Goal: Information Seeking & Learning: Find specific fact

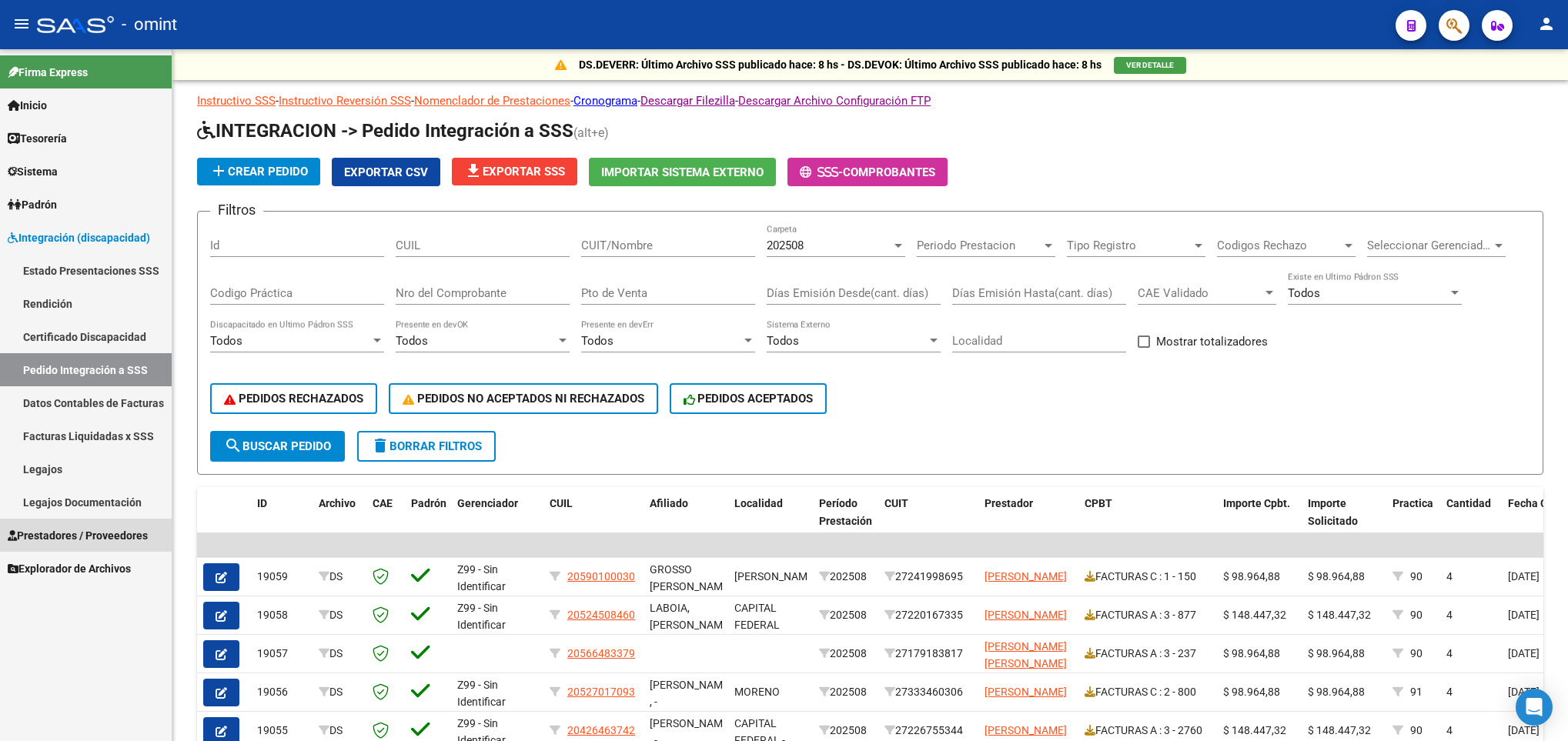
click at [79, 534] on span "Prestadores / Proveedores" at bounding box center [78, 535] width 140 height 17
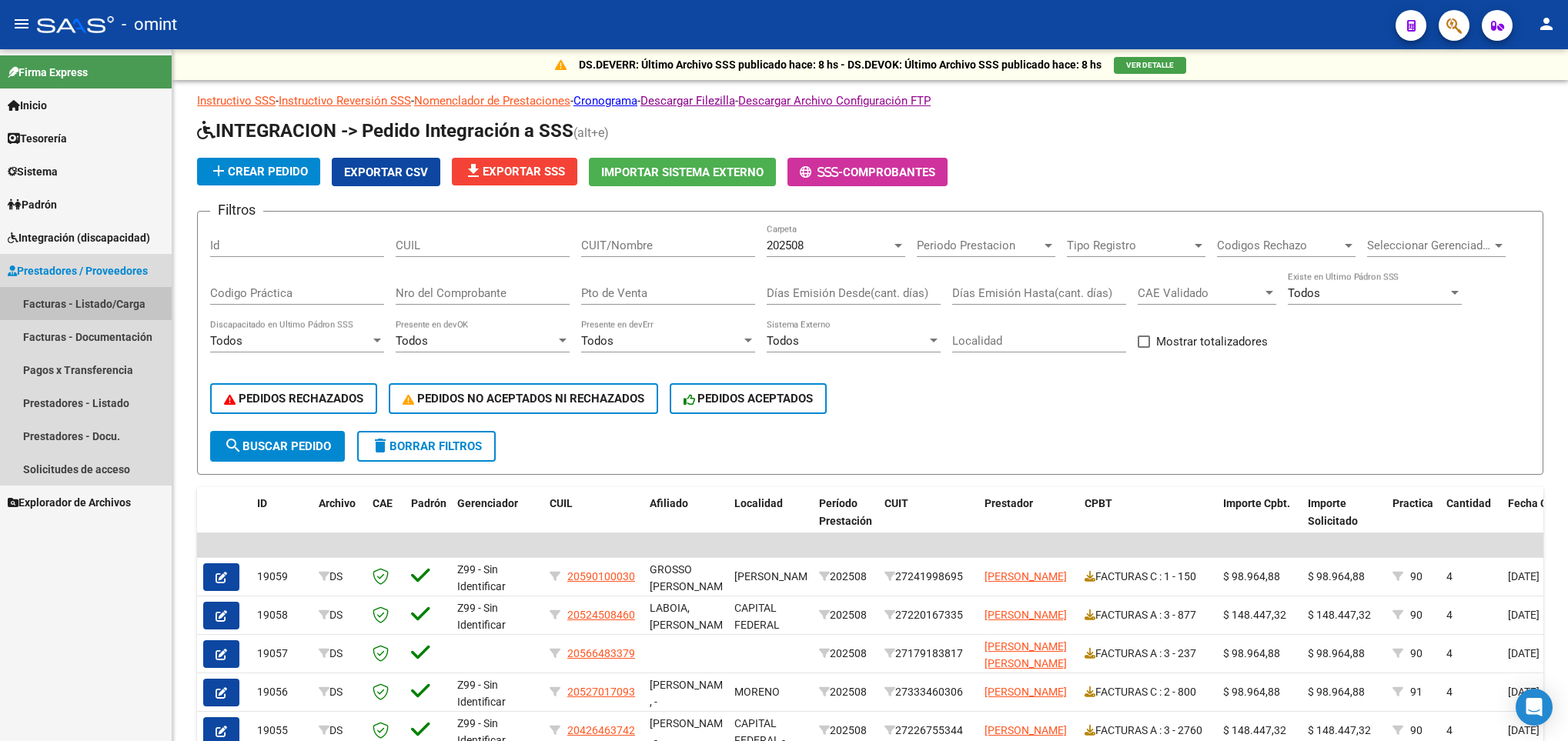
click at [116, 305] on link "Facturas - Listado/Carga" at bounding box center [86, 303] width 172 height 33
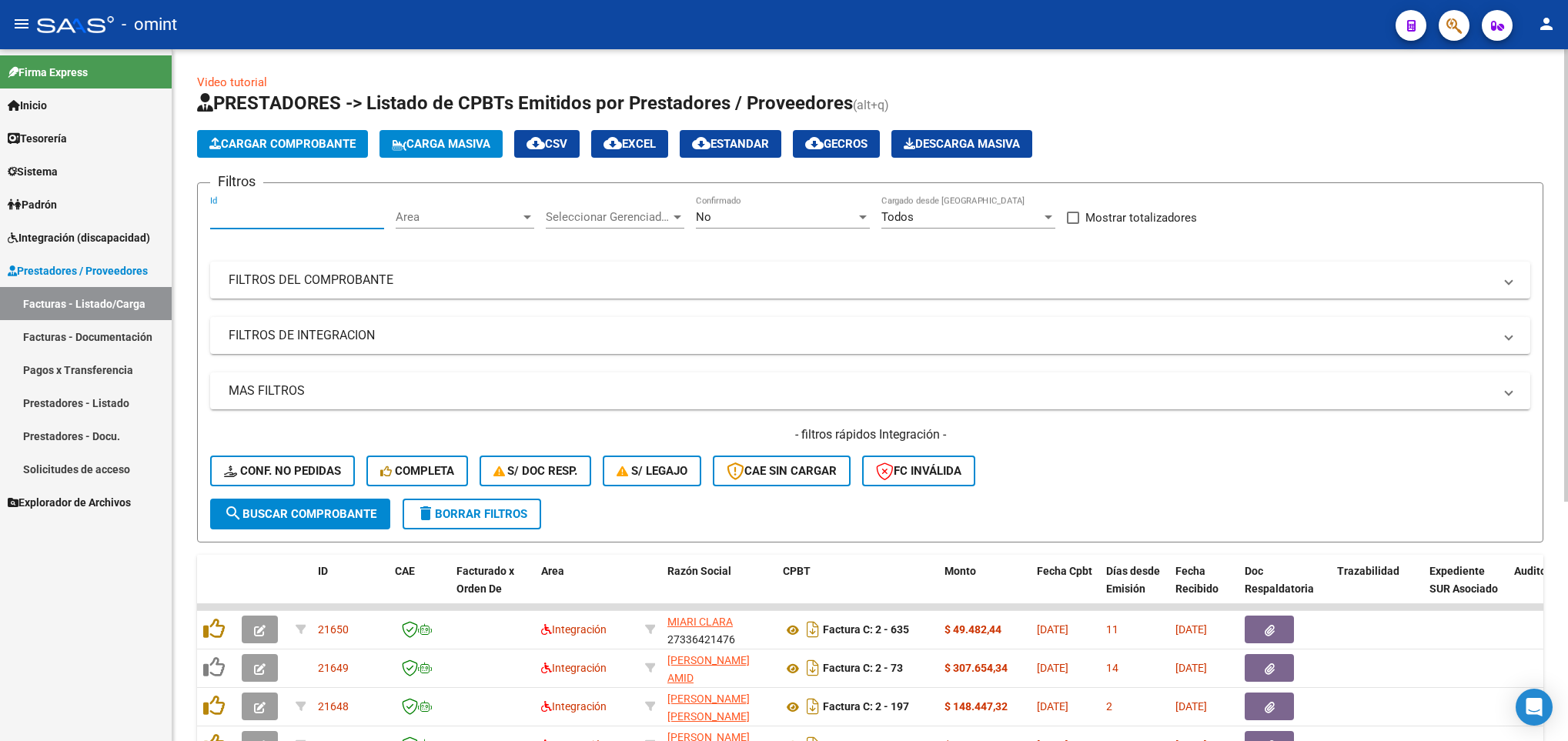
click at [308, 220] on input "Id" at bounding box center [297, 217] width 174 height 14
paste input "18008"
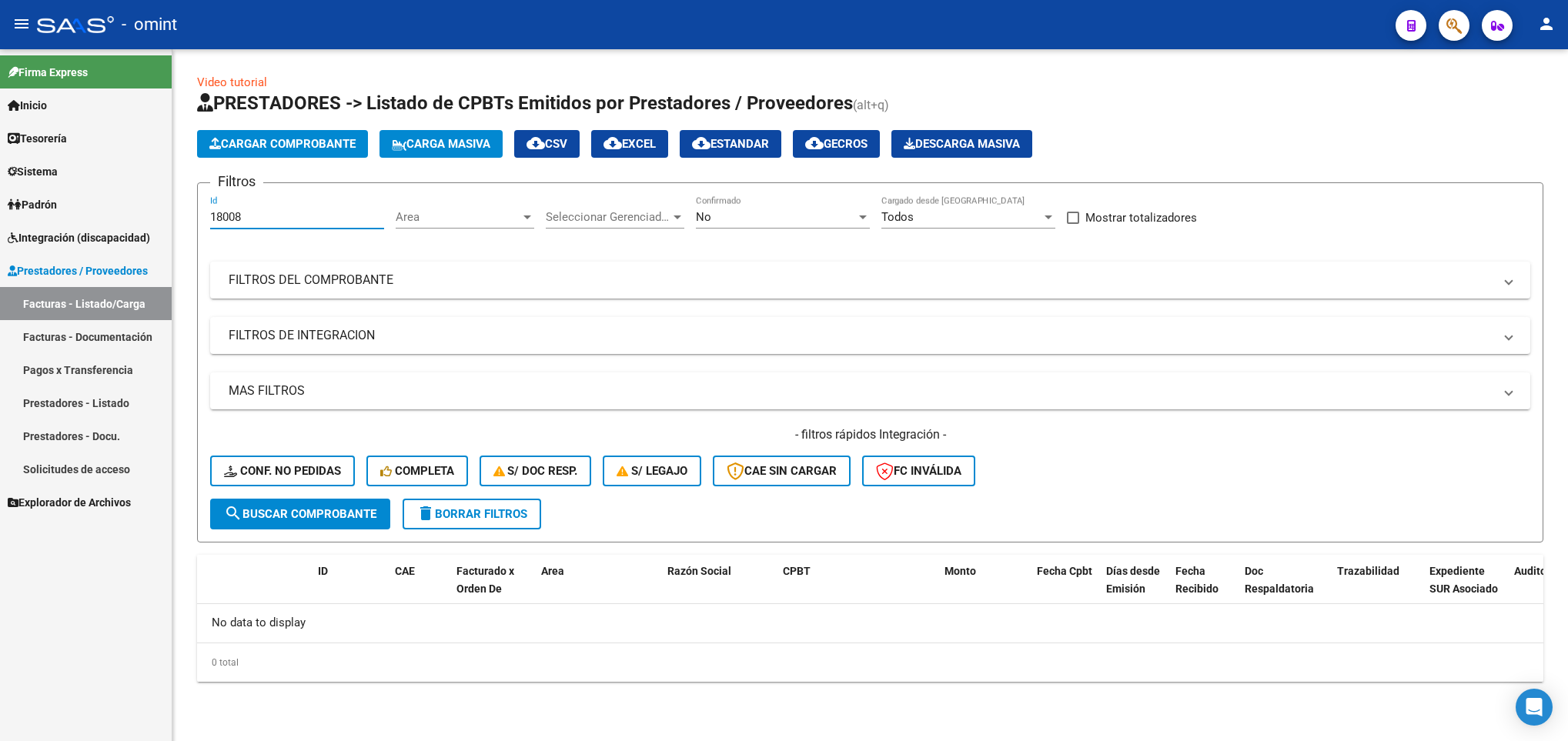
type input "18008"
click at [408, 211] on span "Area" at bounding box center [457, 217] width 125 height 14
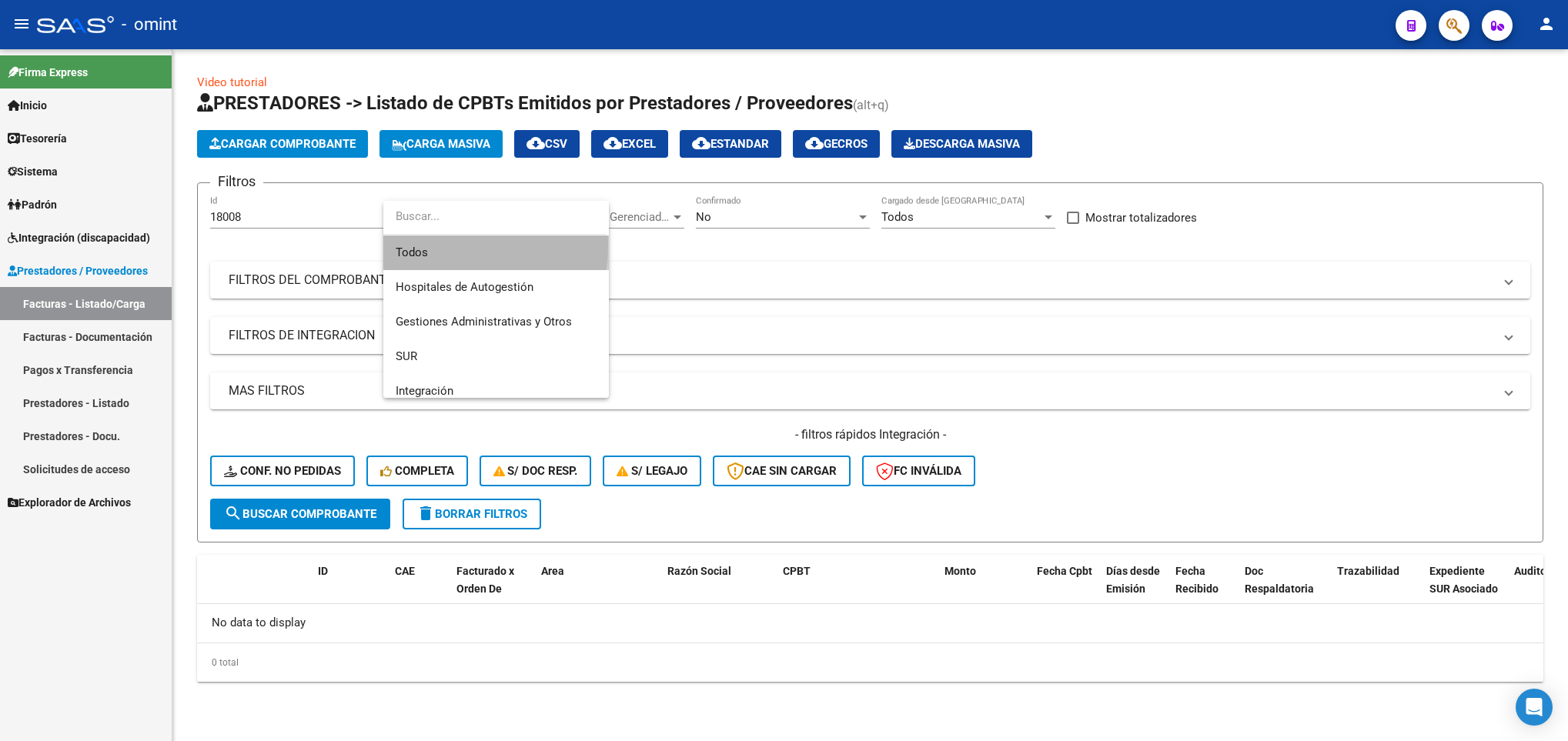
click at [424, 245] on span "Todos" at bounding box center [495, 253] width 201 height 35
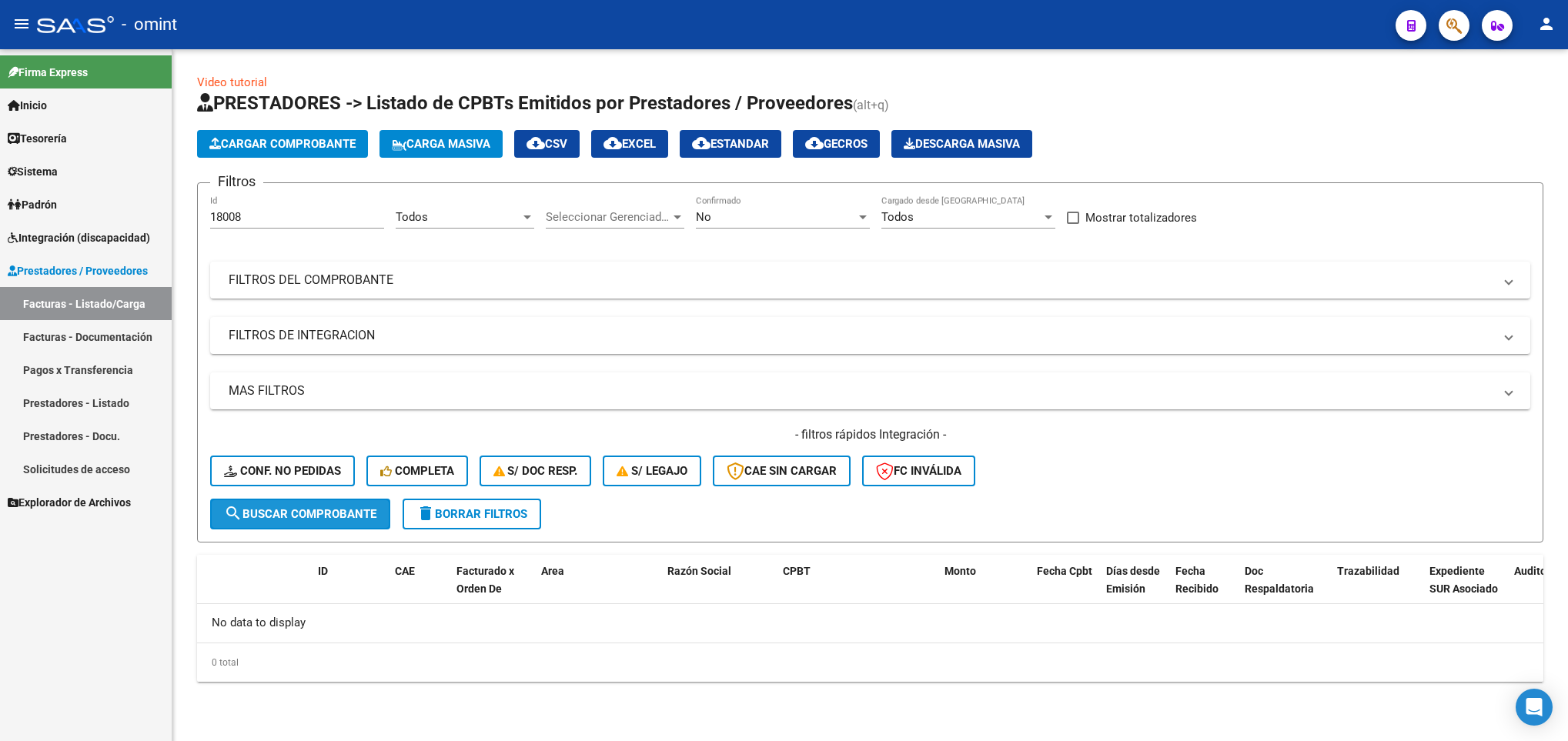
click at [320, 524] on button "search Buscar Comprobante" at bounding box center [300, 513] width 180 height 31
click at [753, 206] on div "No Confirmado" at bounding box center [783, 212] width 174 height 33
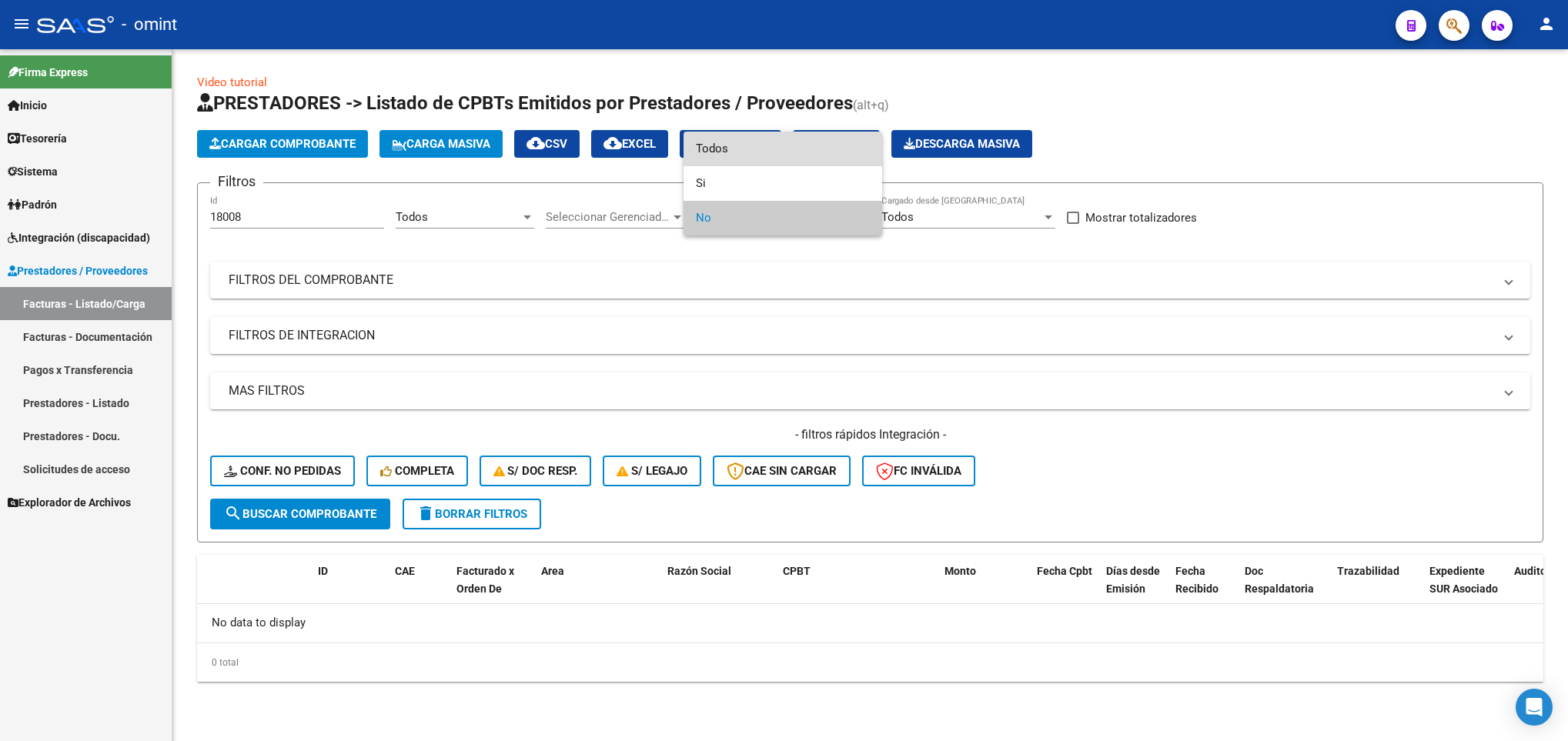
click at [725, 143] on span "Todos" at bounding box center [783, 149] width 174 height 35
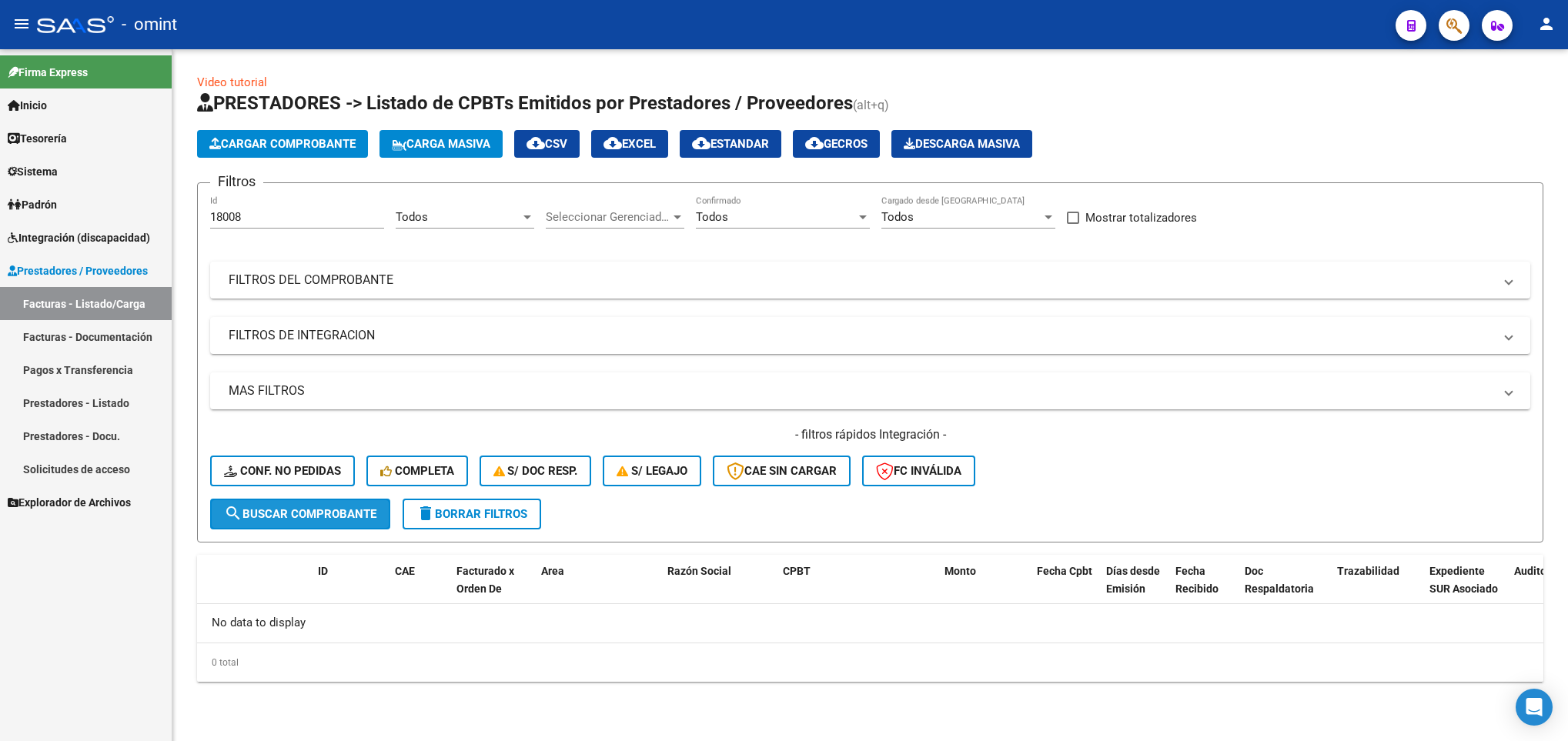
click at [305, 517] on span "search Buscar Comprobante" at bounding box center [300, 514] width 153 height 14
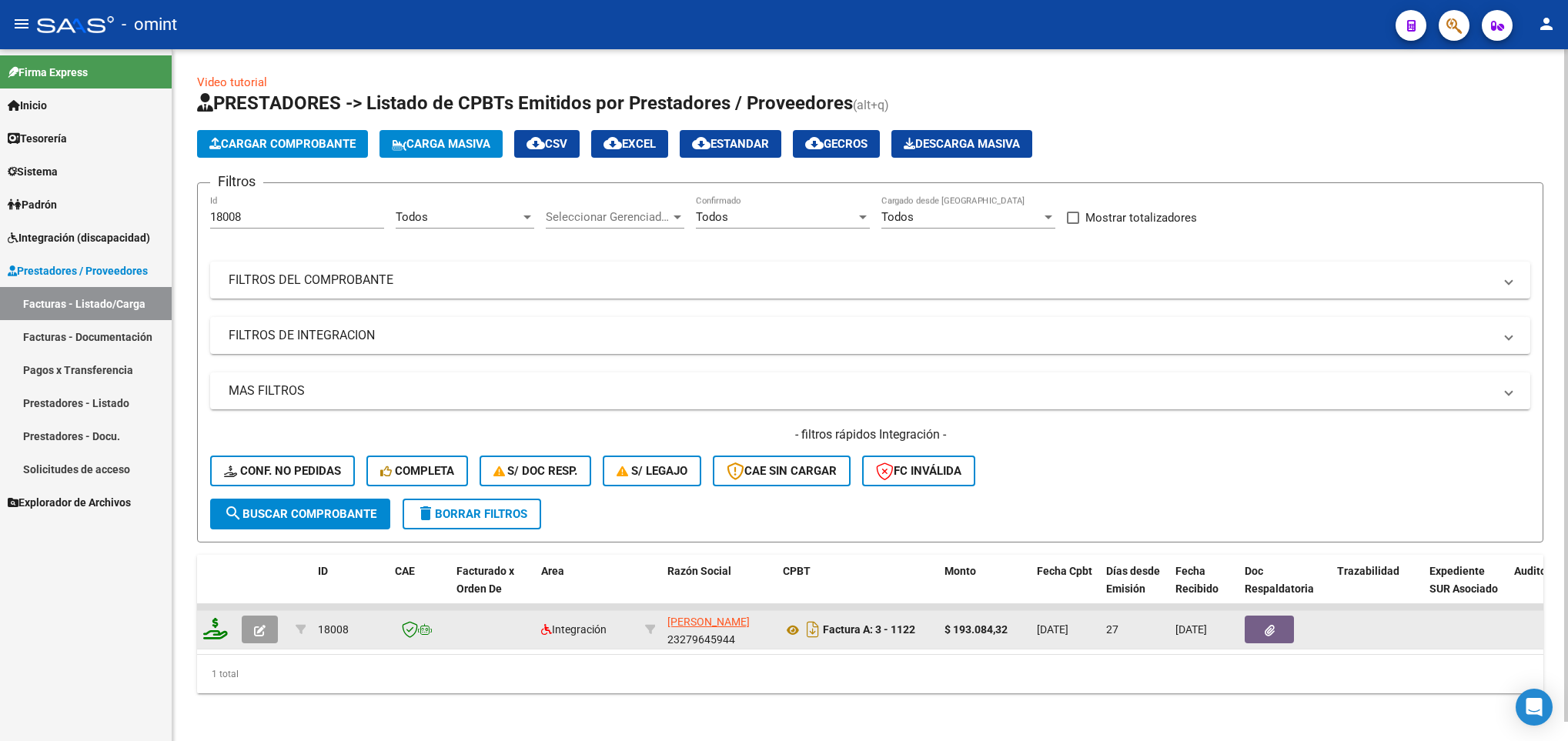
click at [264, 628] on icon "button" at bounding box center [260, 631] width 12 height 12
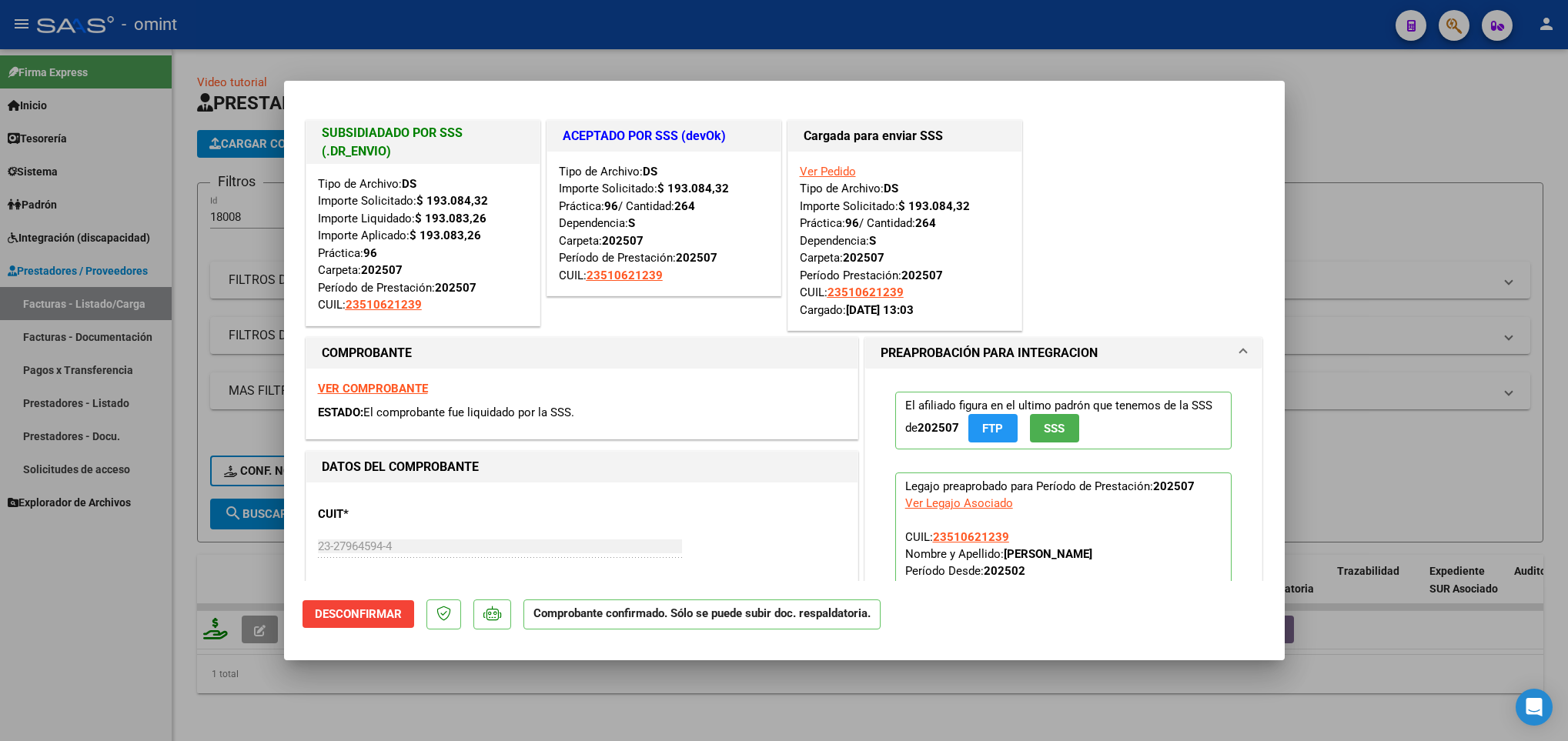
click at [411, 387] on strong "VER COMPROBANTE" at bounding box center [373, 388] width 110 height 14
click at [224, 552] on div at bounding box center [784, 370] width 1568 height 741
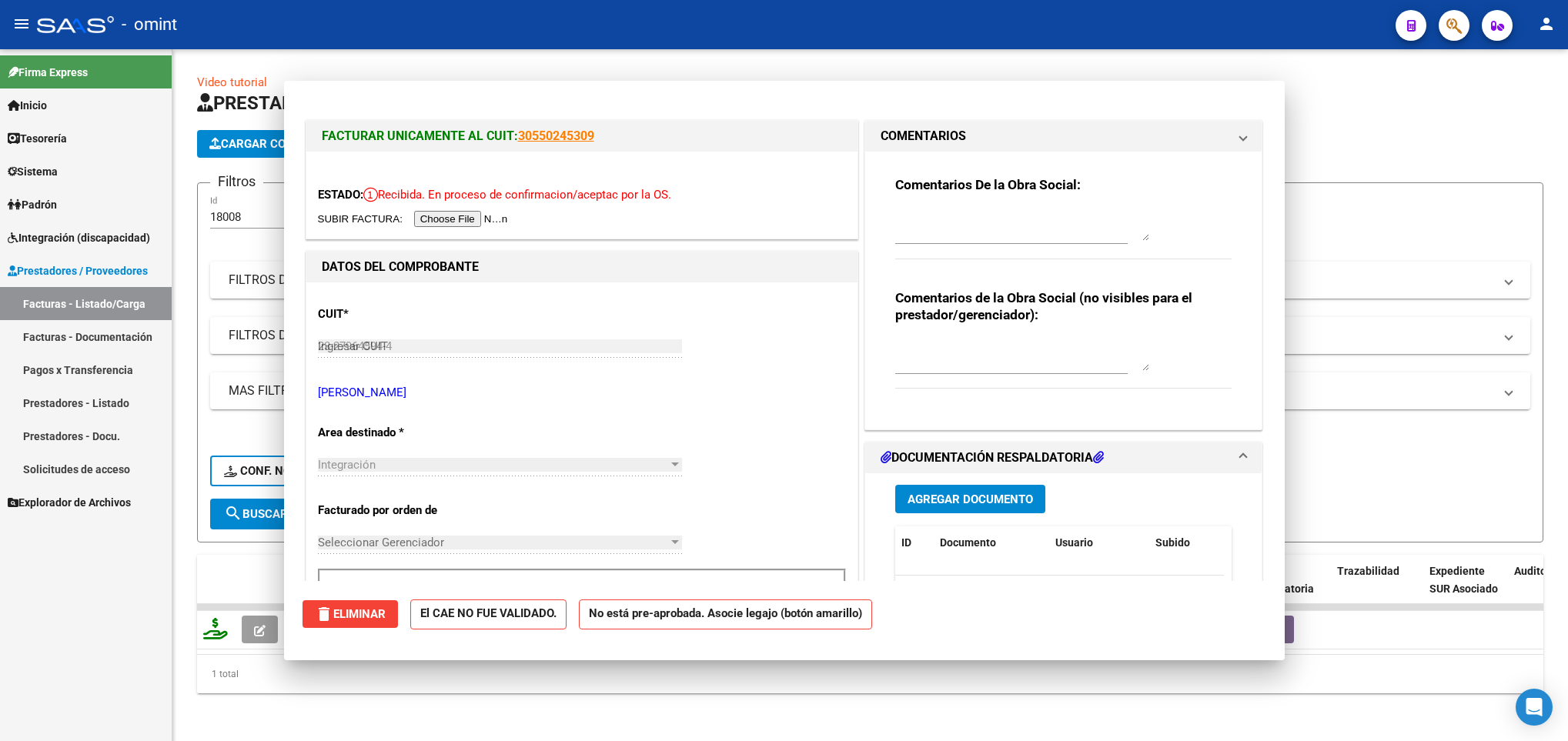
type input "$ 0,00"
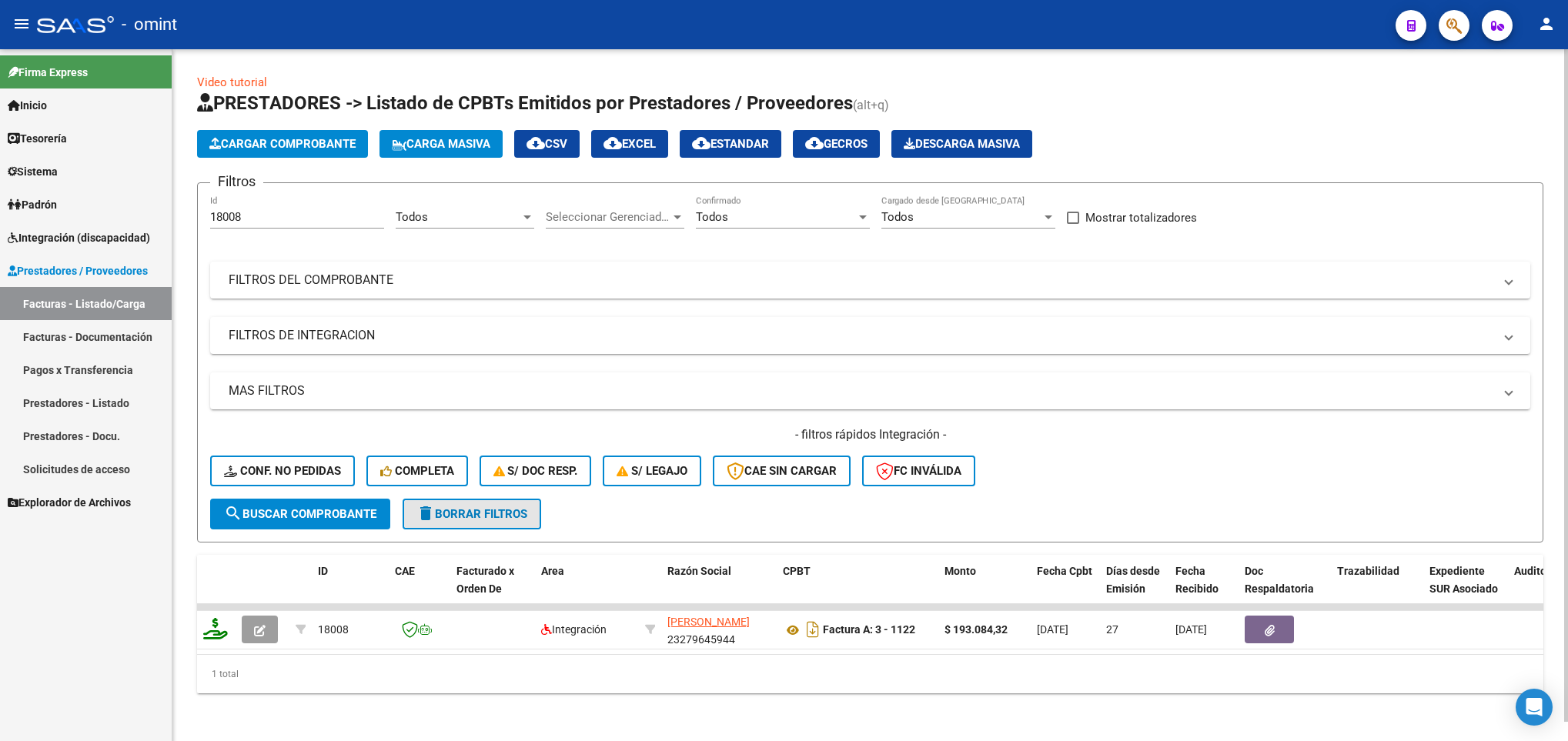
click at [468, 515] on span "delete Borrar Filtros" at bounding box center [471, 514] width 111 height 14
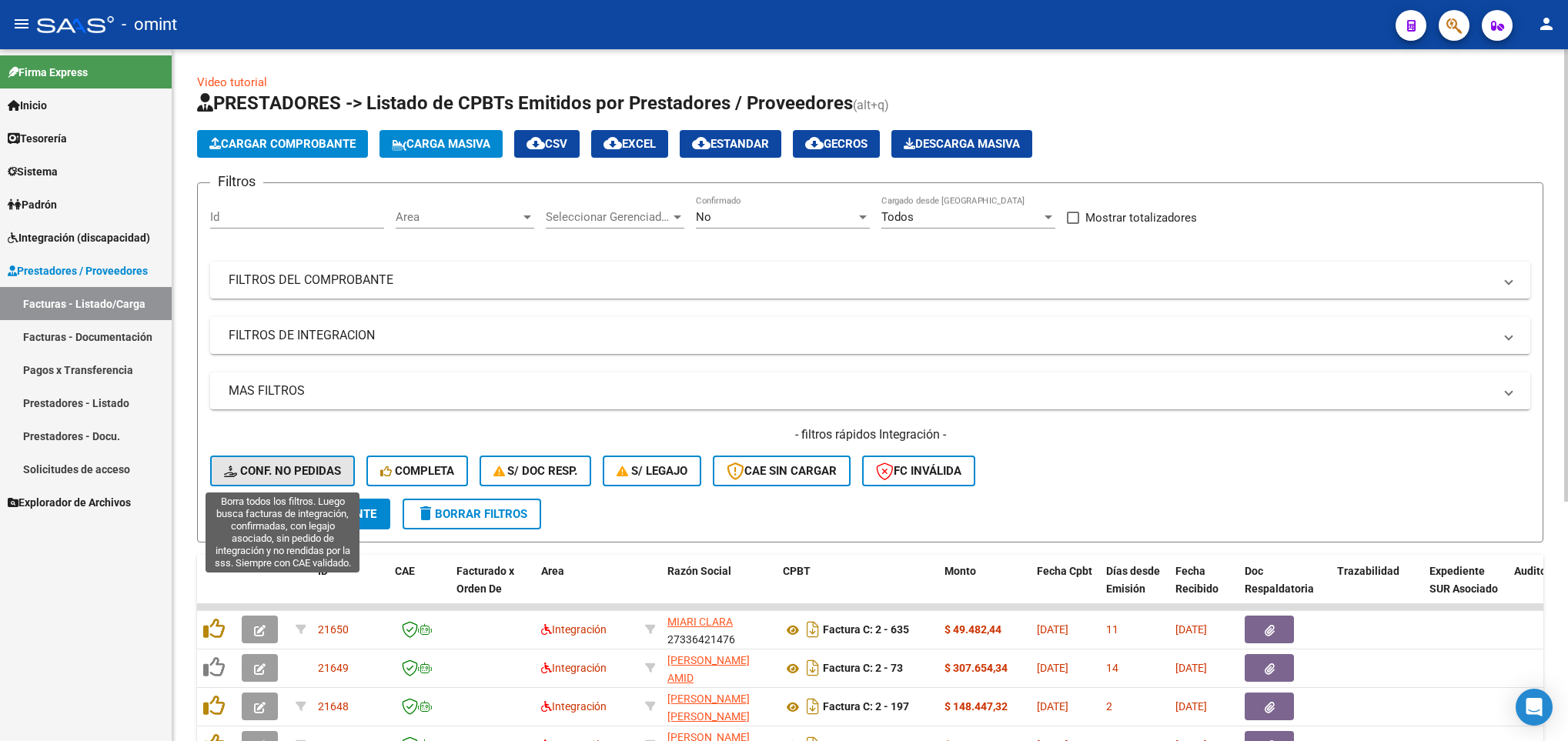
click at [324, 475] on span "Conf. no pedidas" at bounding box center [282, 471] width 117 height 14
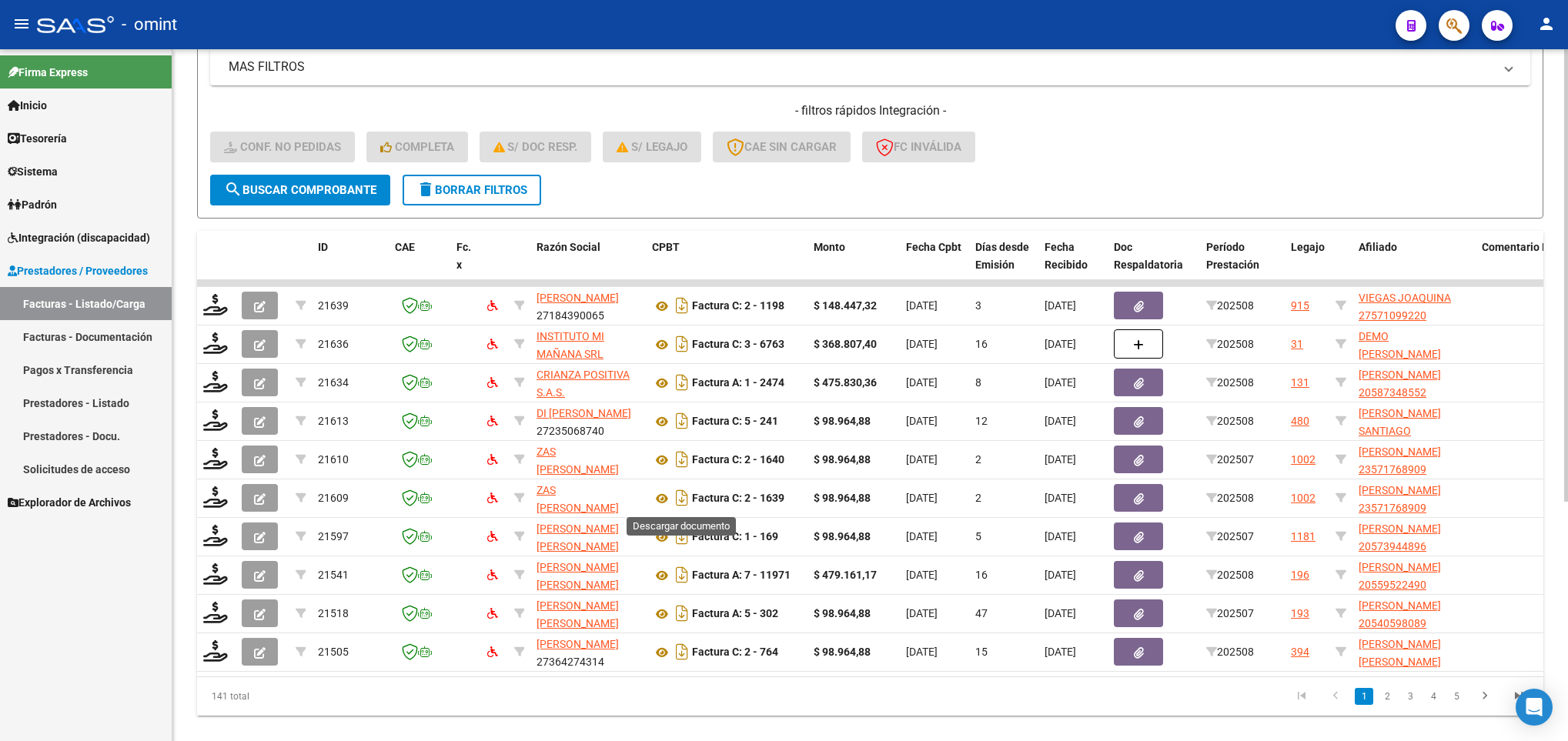
scroll to position [366, 0]
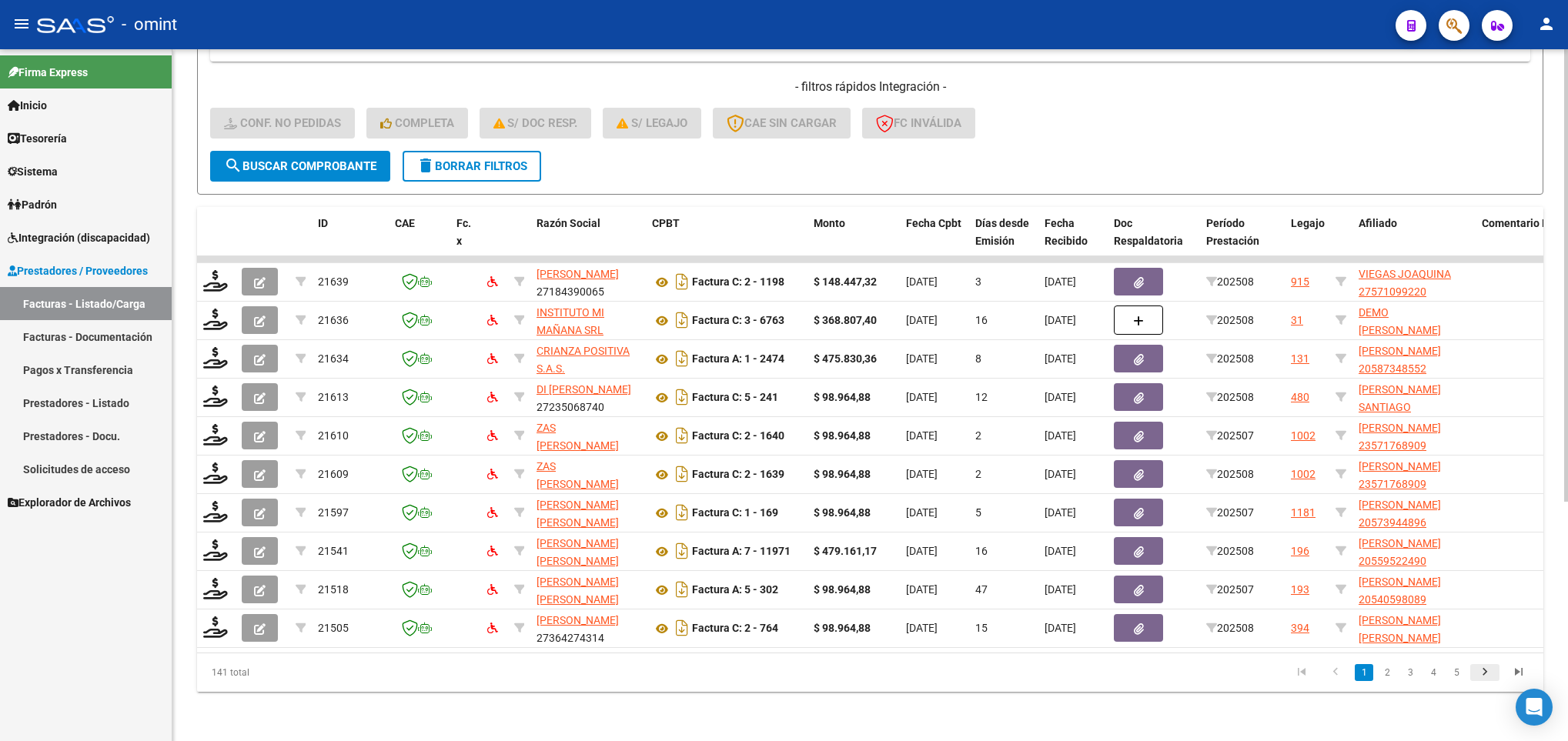
click at [1482, 676] on icon "go to next page" at bounding box center [1485, 674] width 20 height 18
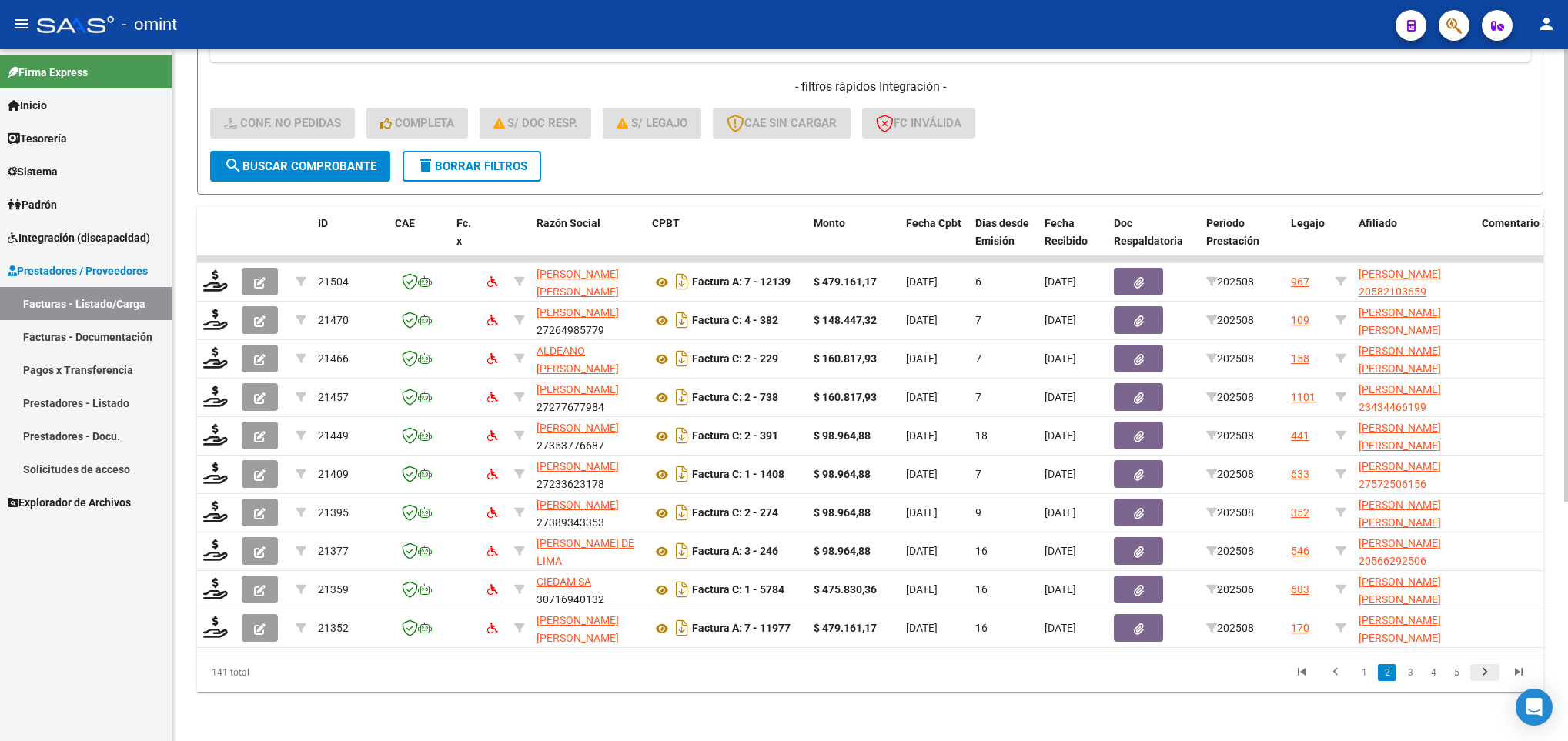
click at [1482, 676] on icon "go to next page" at bounding box center [1485, 674] width 20 height 18
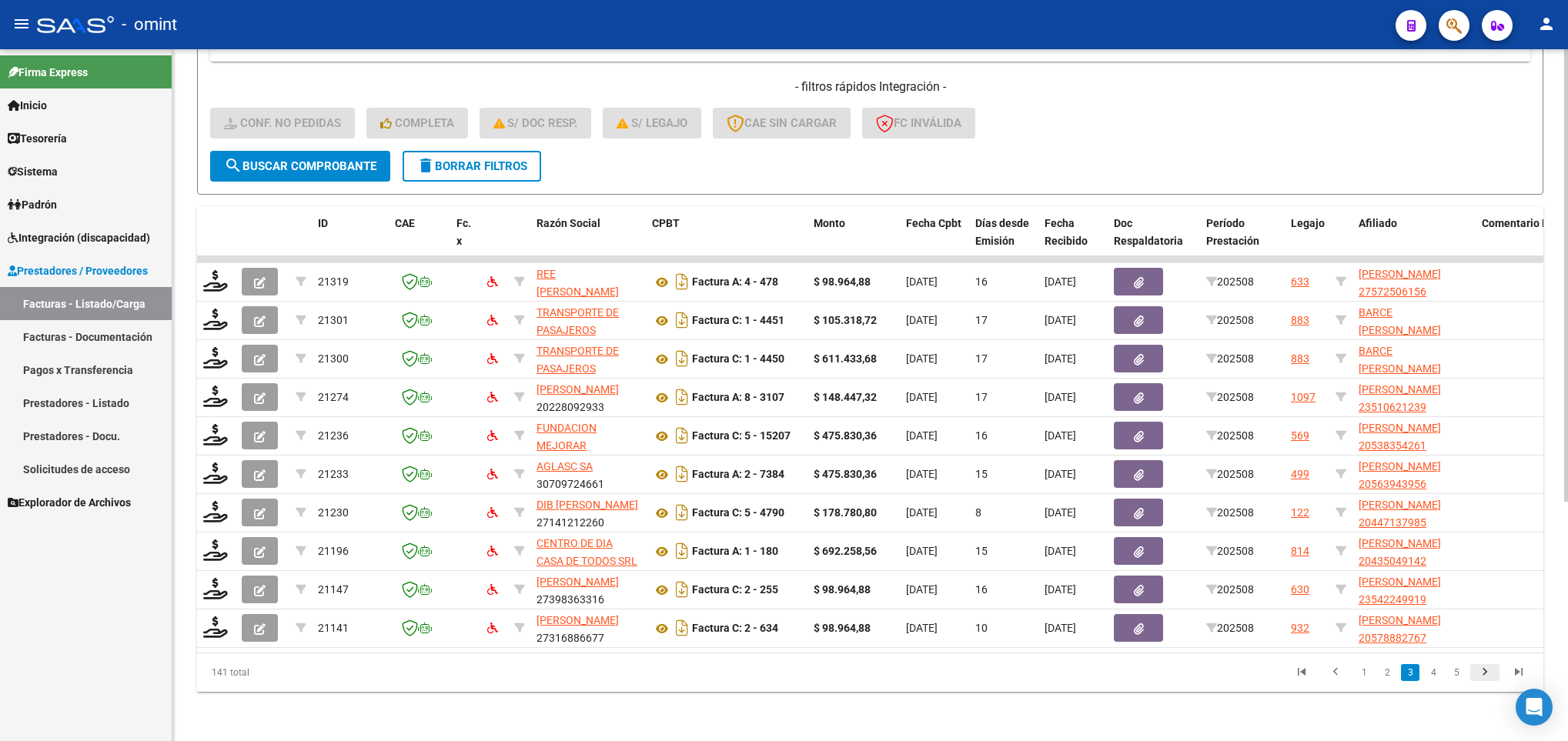
click at [1482, 676] on icon "go to next page" at bounding box center [1485, 674] width 20 height 18
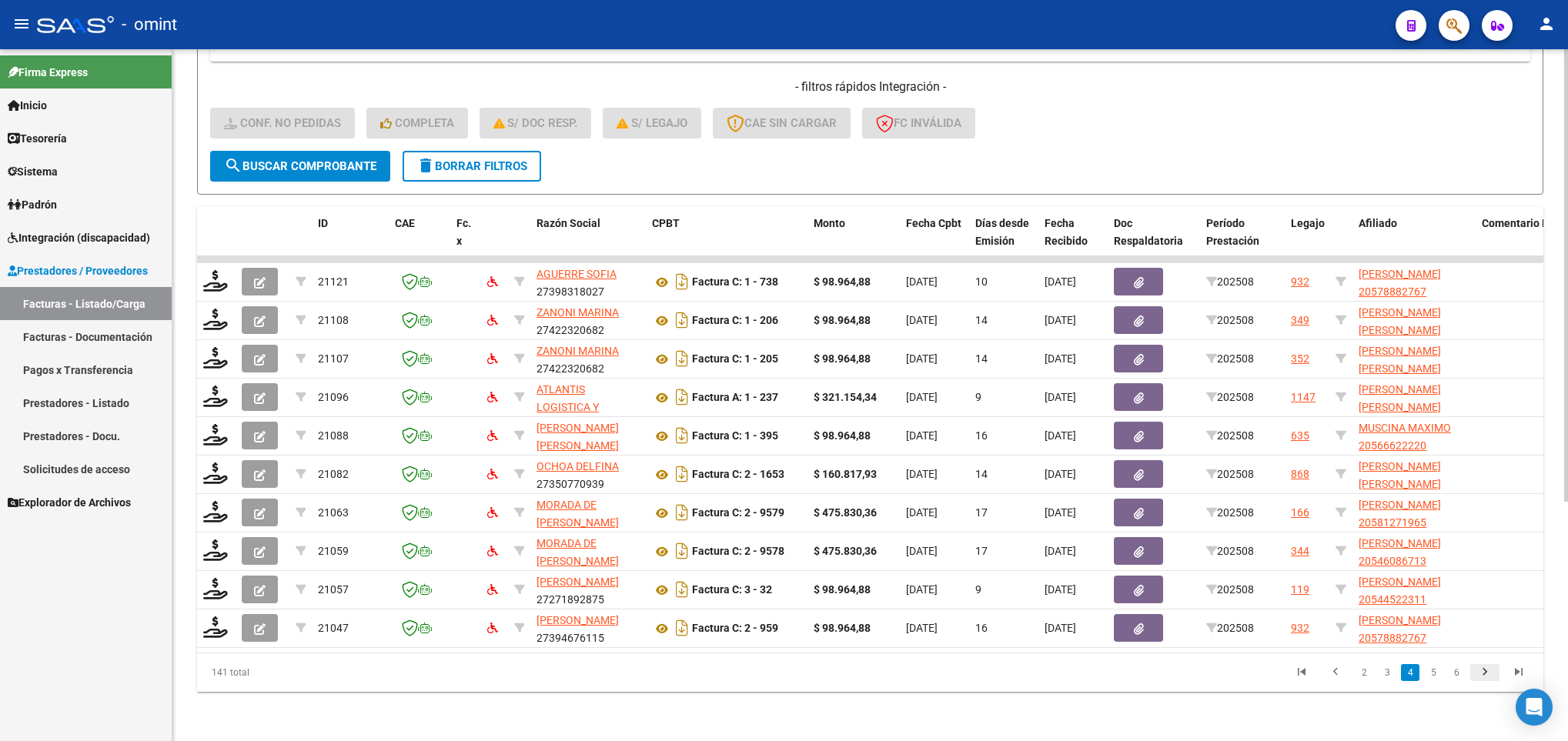
click at [1482, 676] on icon "go to next page" at bounding box center [1485, 674] width 20 height 18
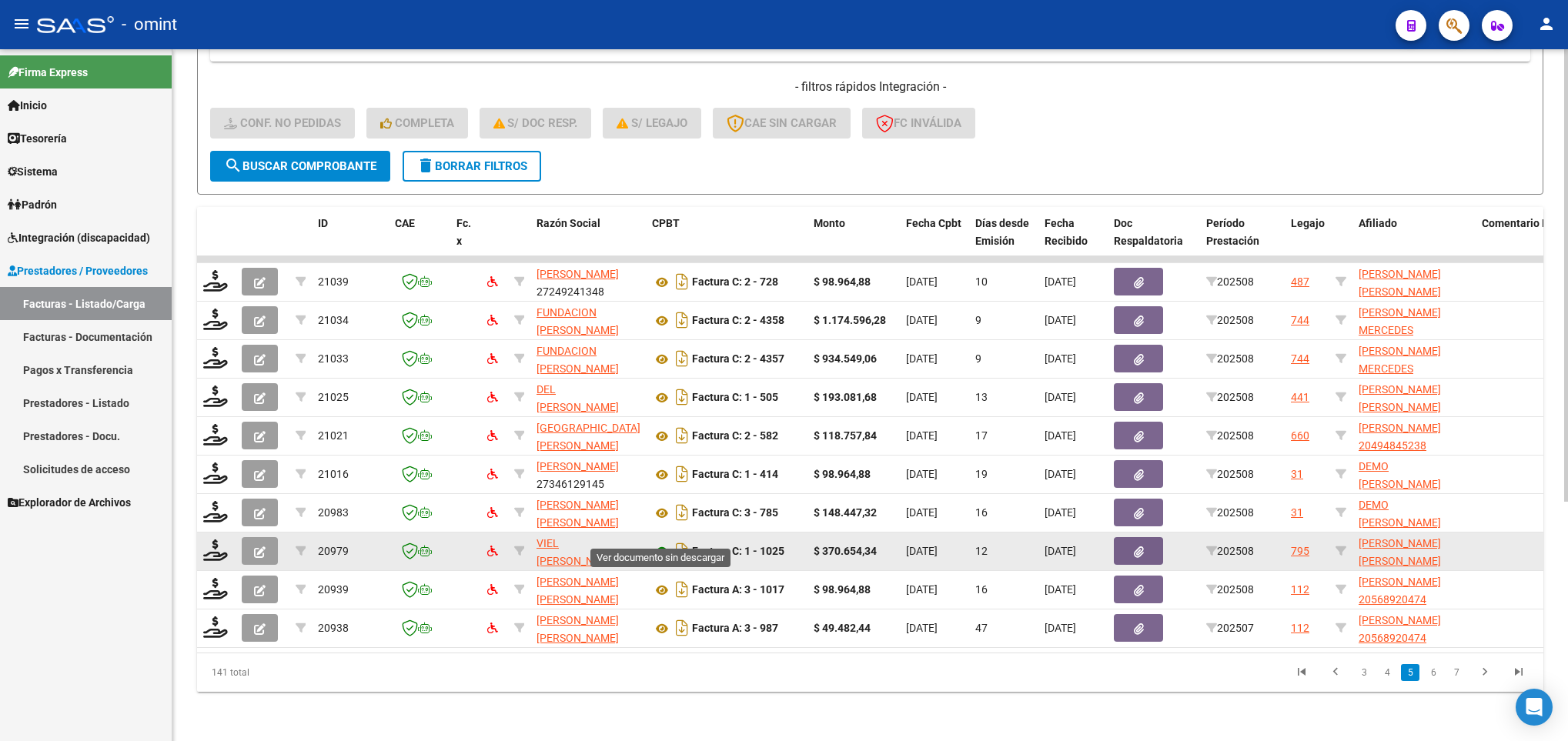
click at [658, 542] on icon at bounding box center [662, 551] width 20 height 18
click at [248, 537] on button "button" at bounding box center [260, 551] width 36 height 28
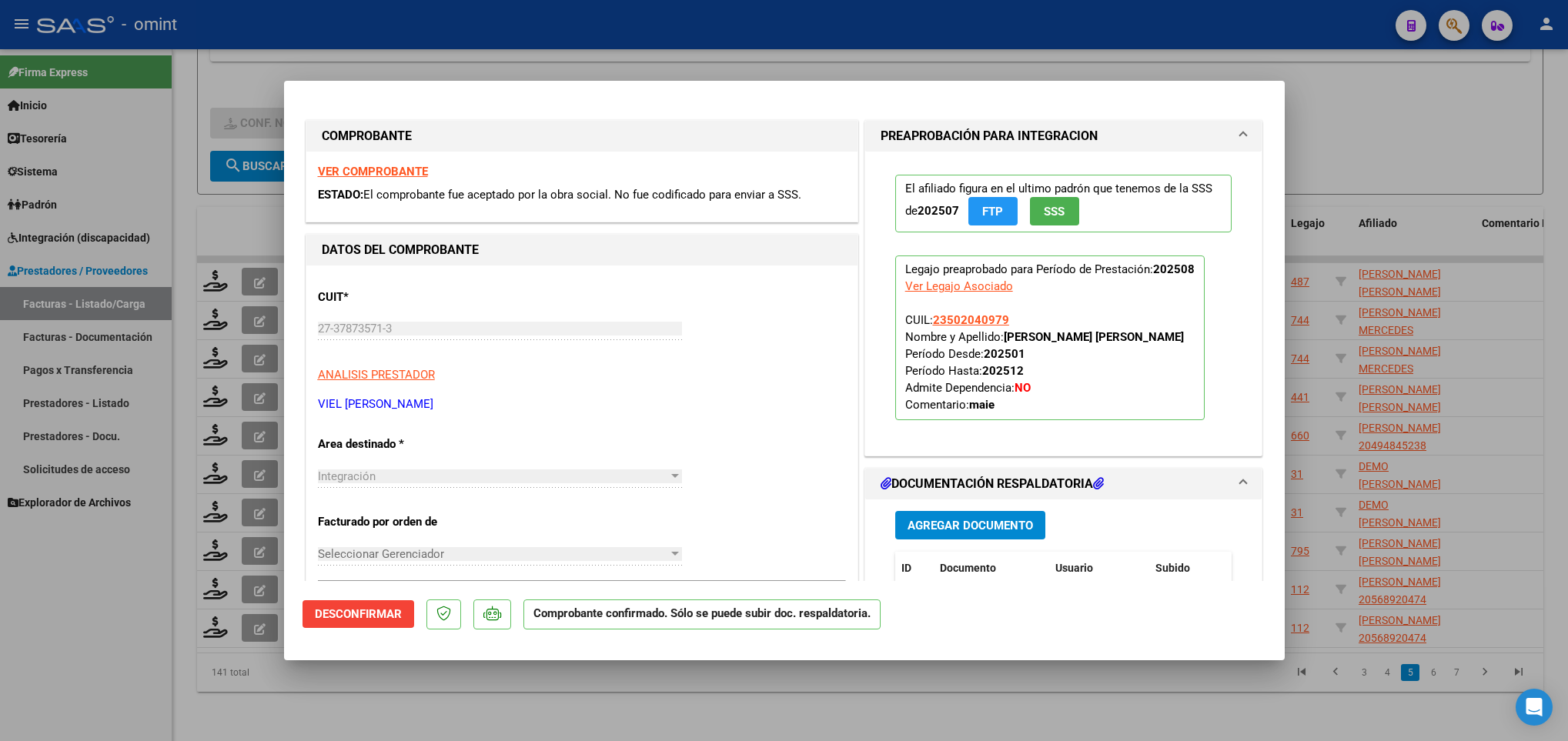
scroll to position [420, 0]
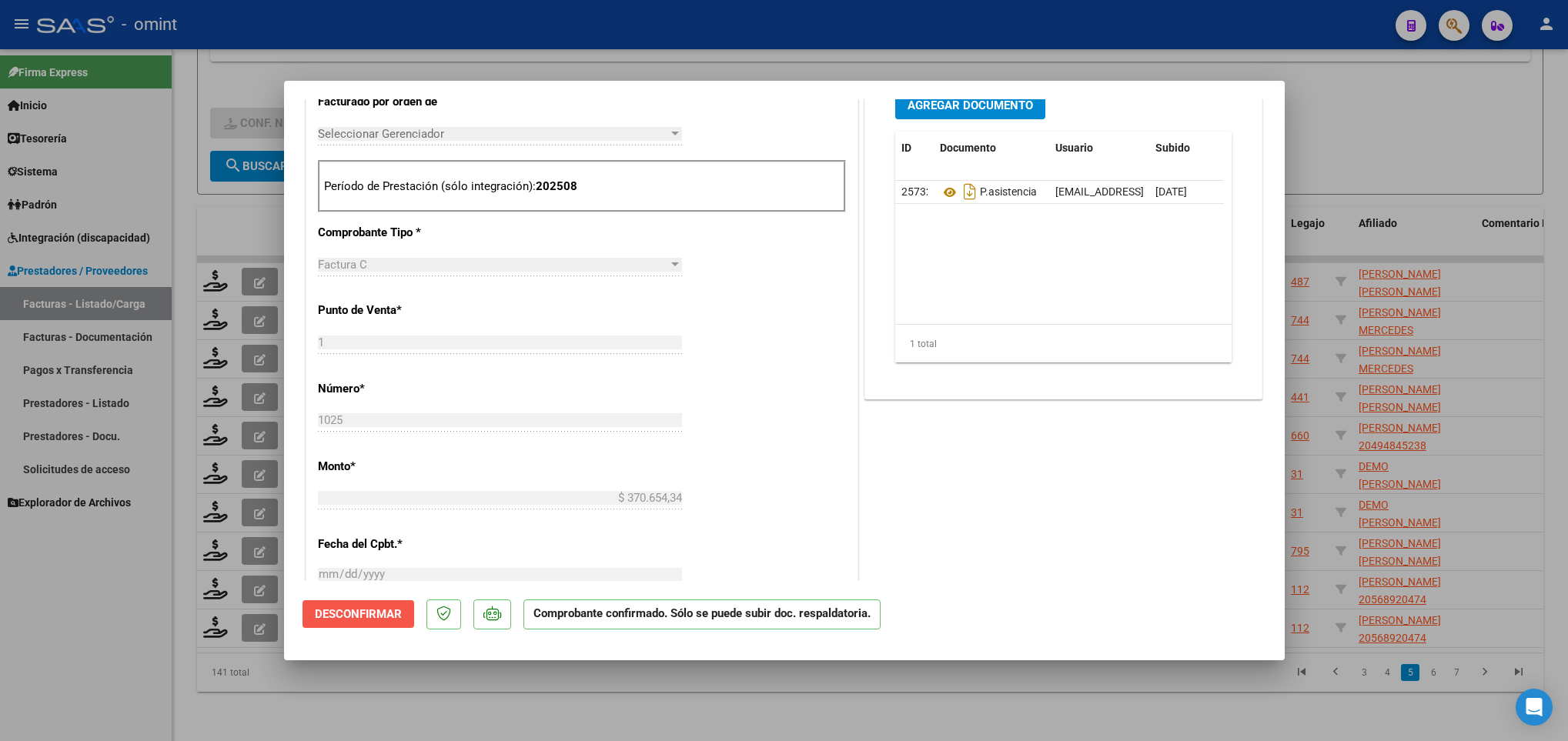
click at [338, 617] on span "Desconfirmar" at bounding box center [358, 614] width 87 height 14
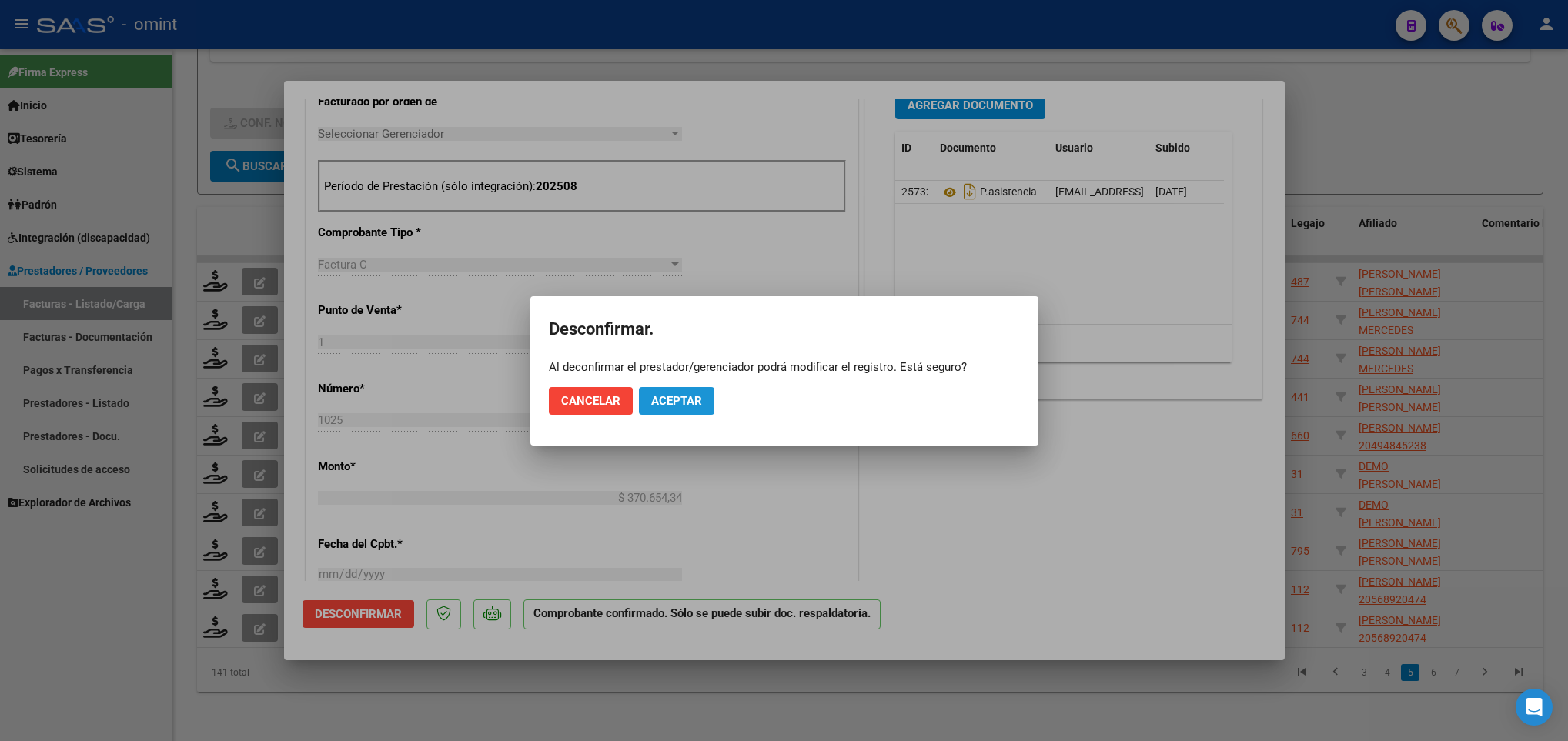
click at [679, 395] on span "Aceptar" at bounding box center [676, 401] width 51 height 14
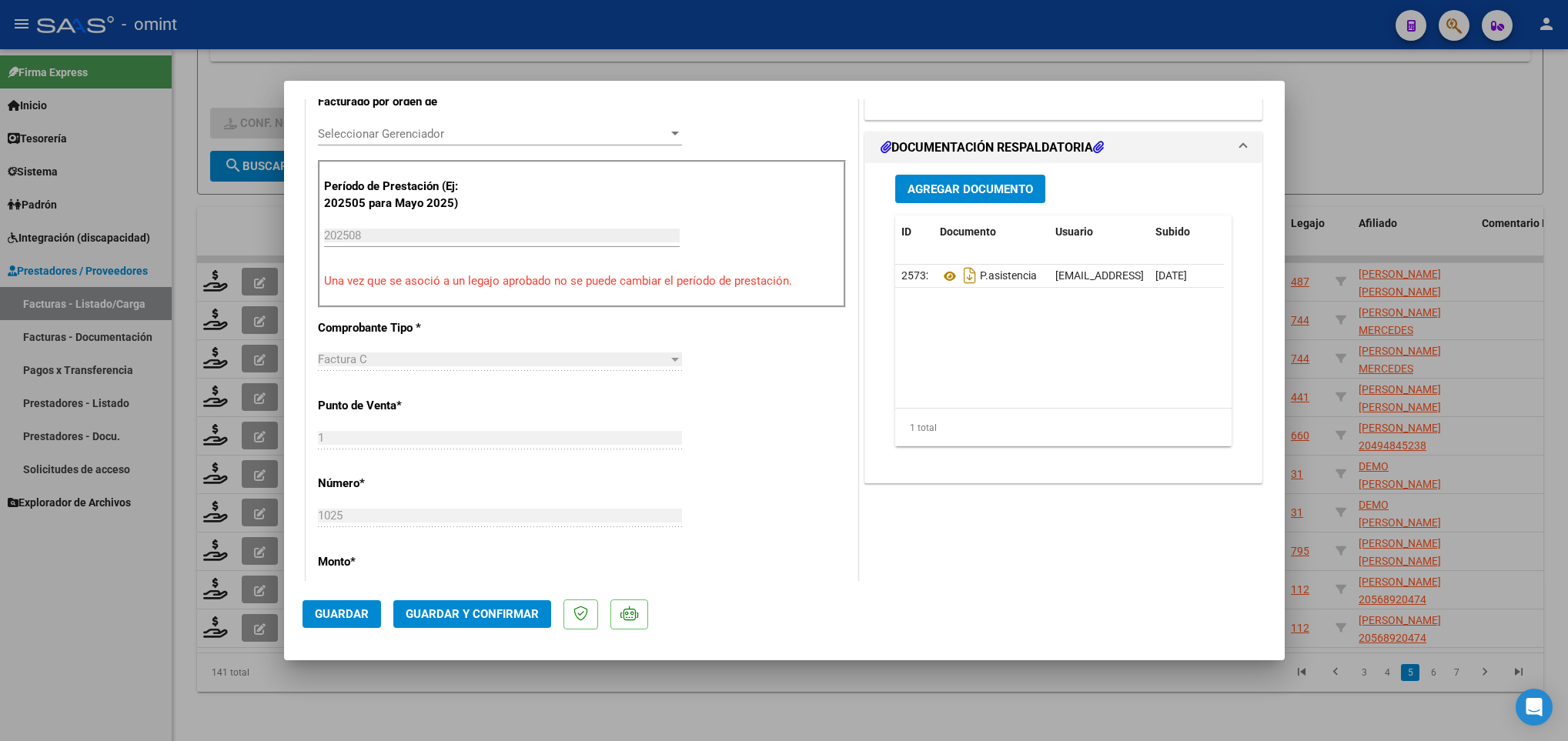
click at [1258, 451] on mat-dialog-content "COMPROBANTE VER COMPROBANTE ESTADO: Recibida. En proceso de confirmacion/acepta…" at bounding box center [784, 340] width 1001 height 481
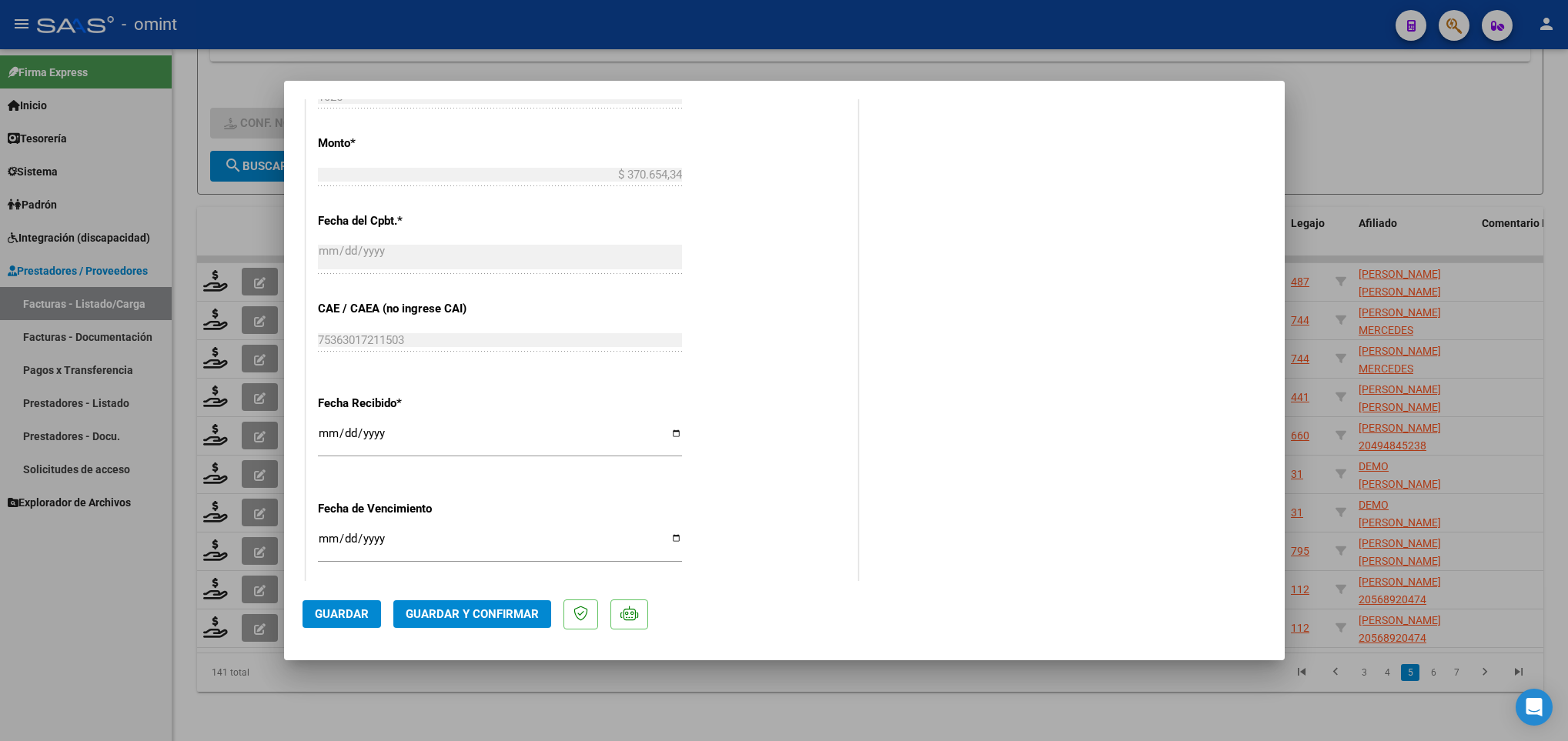
scroll to position [841, 0]
click at [1263, 245] on mat-dialog-content "COMPROBANTE VER COMPROBANTE ESTADO: Recibida. En proceso de confirmacion/acepta…" at bounding box center [784, 340] width 1001 height 481
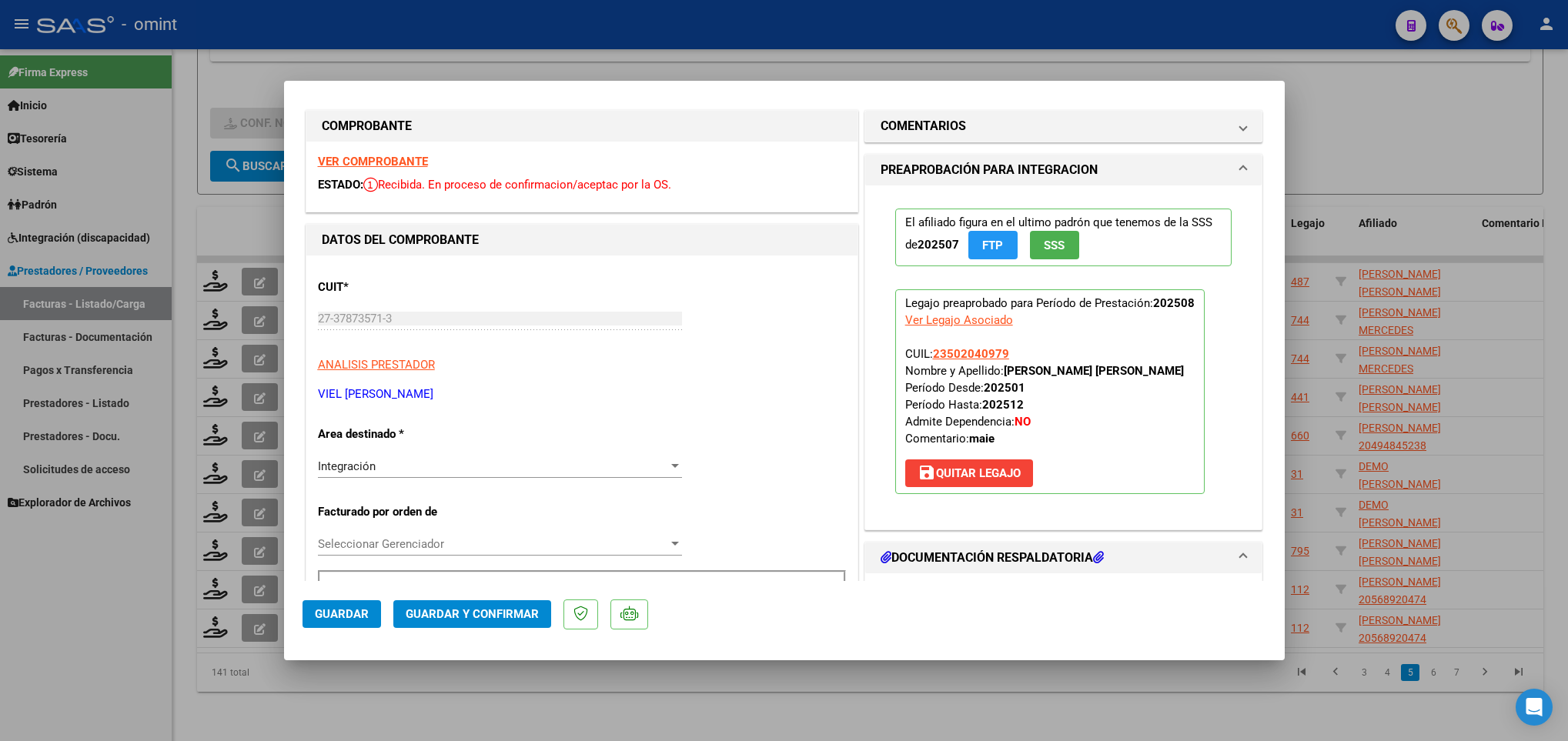
scroll to position [0, 0]
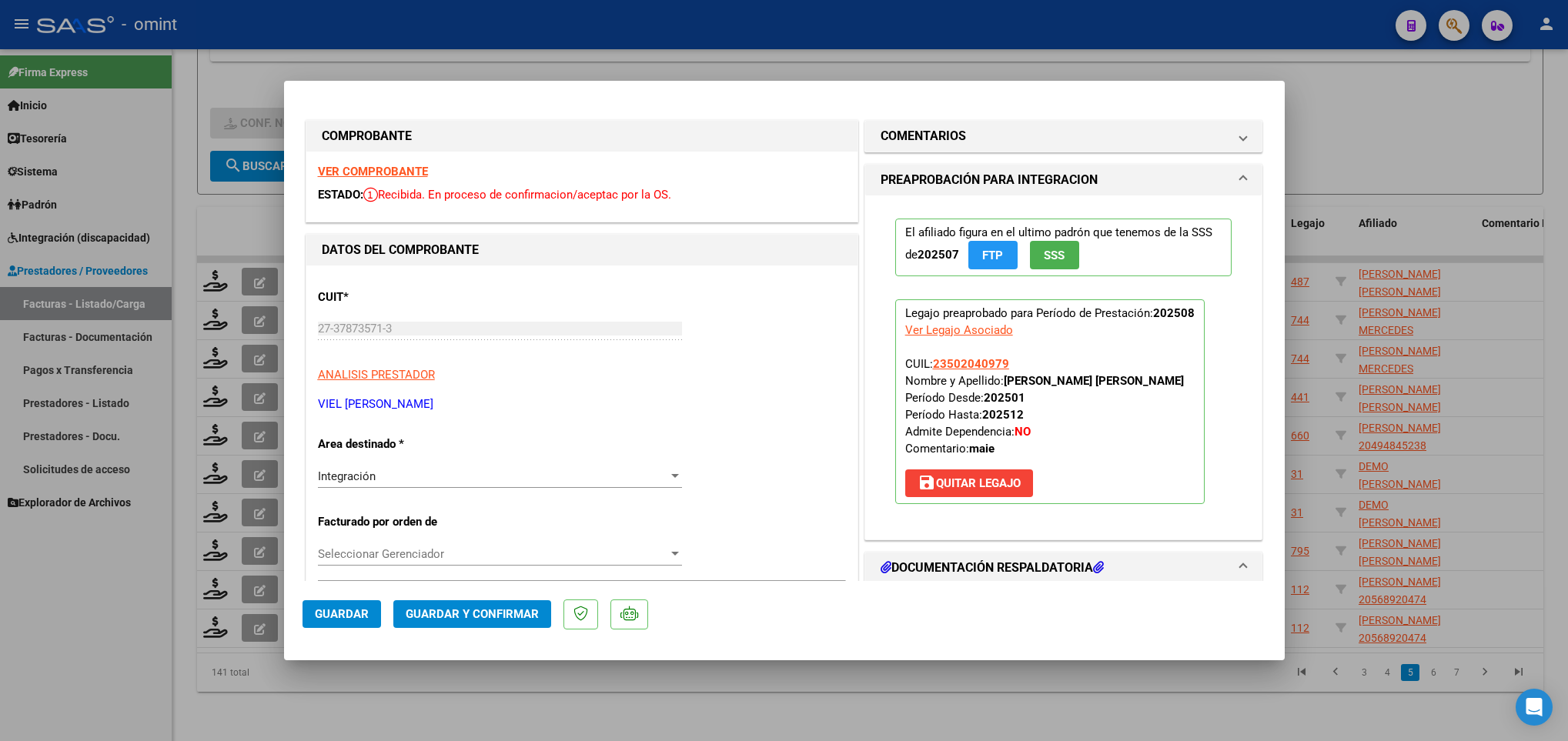
click at [297, 60] on div at bounding box center [784, 370] width 1568 height 741
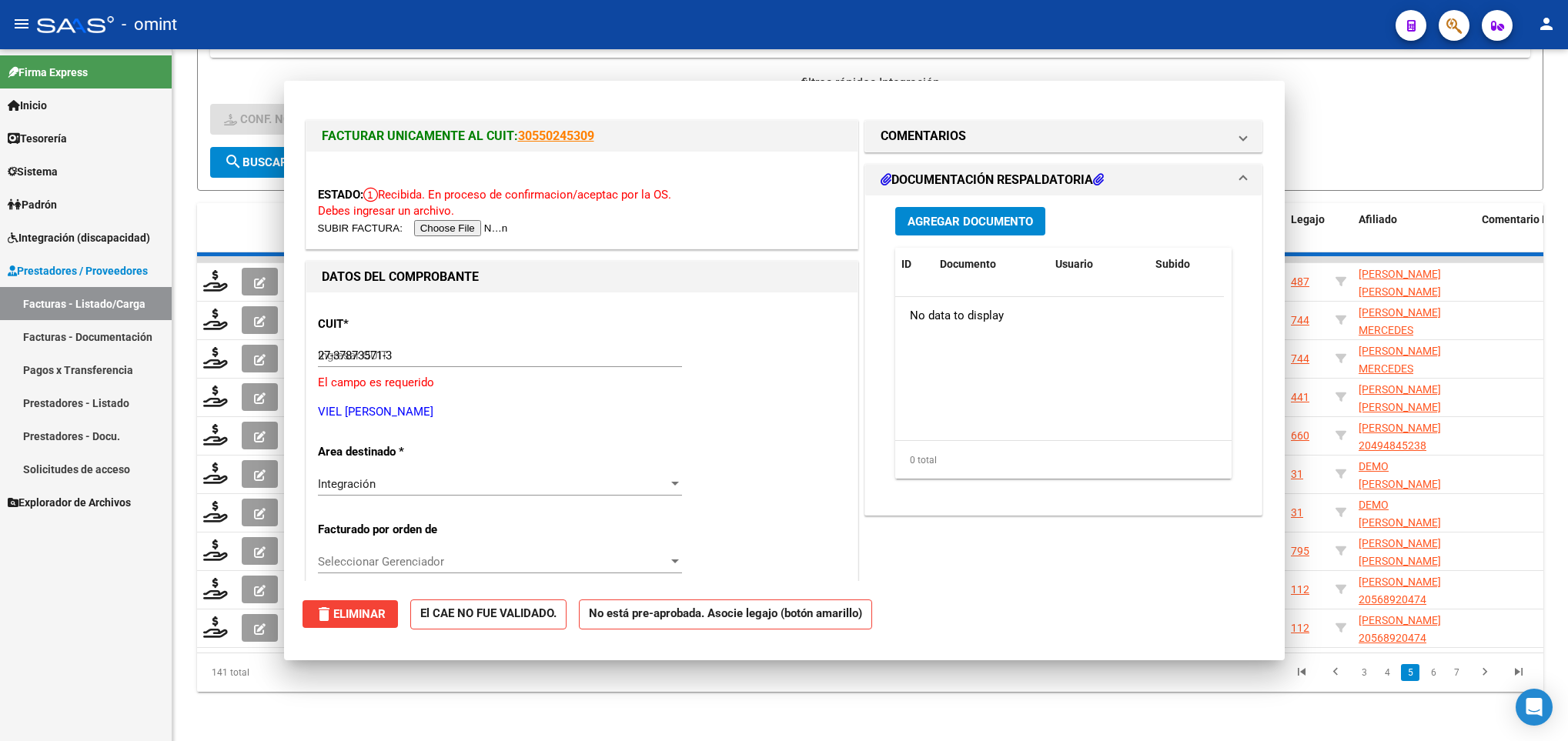
type input "$ 0,00"
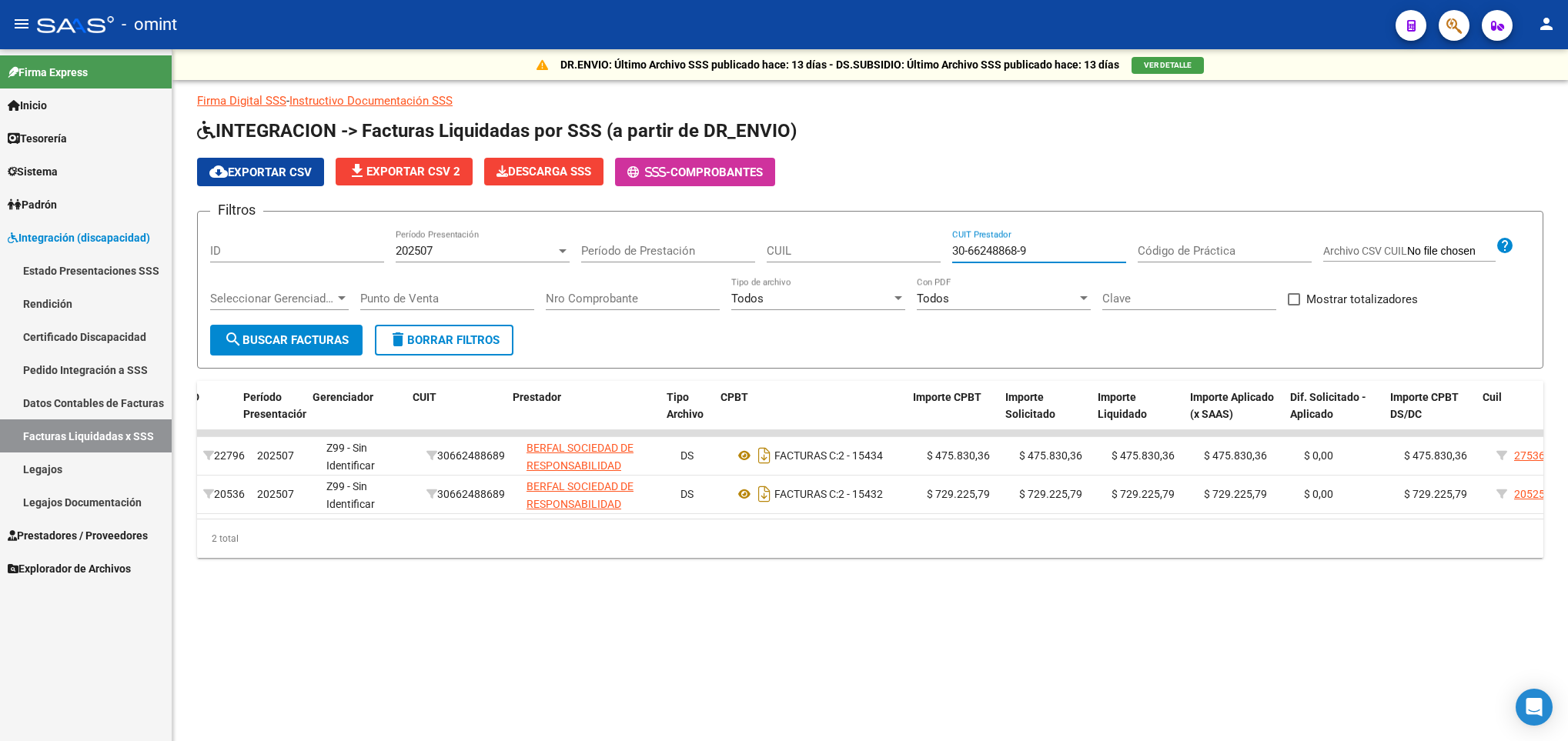
scroll to position [0, 14]
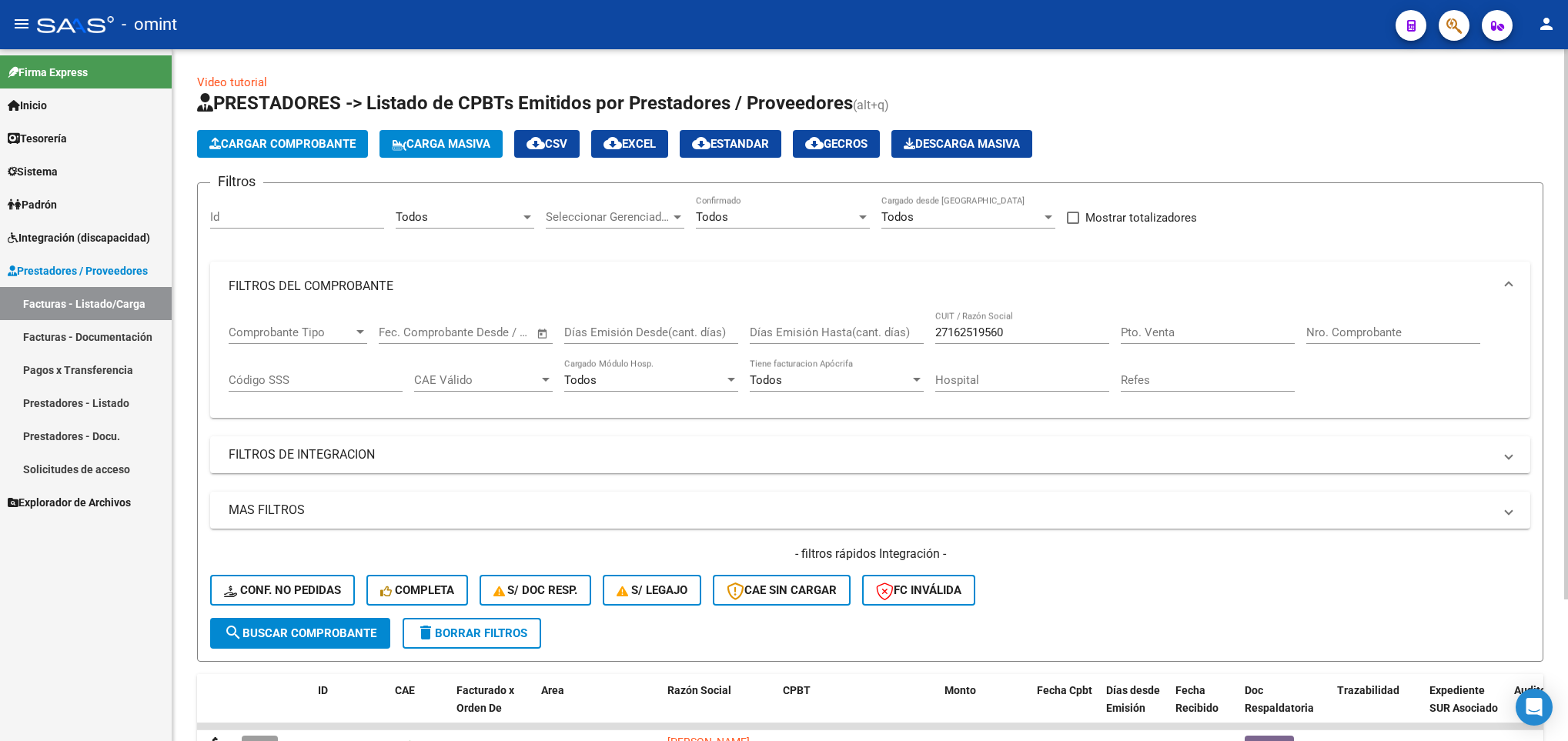
scroll to position [179, 0]
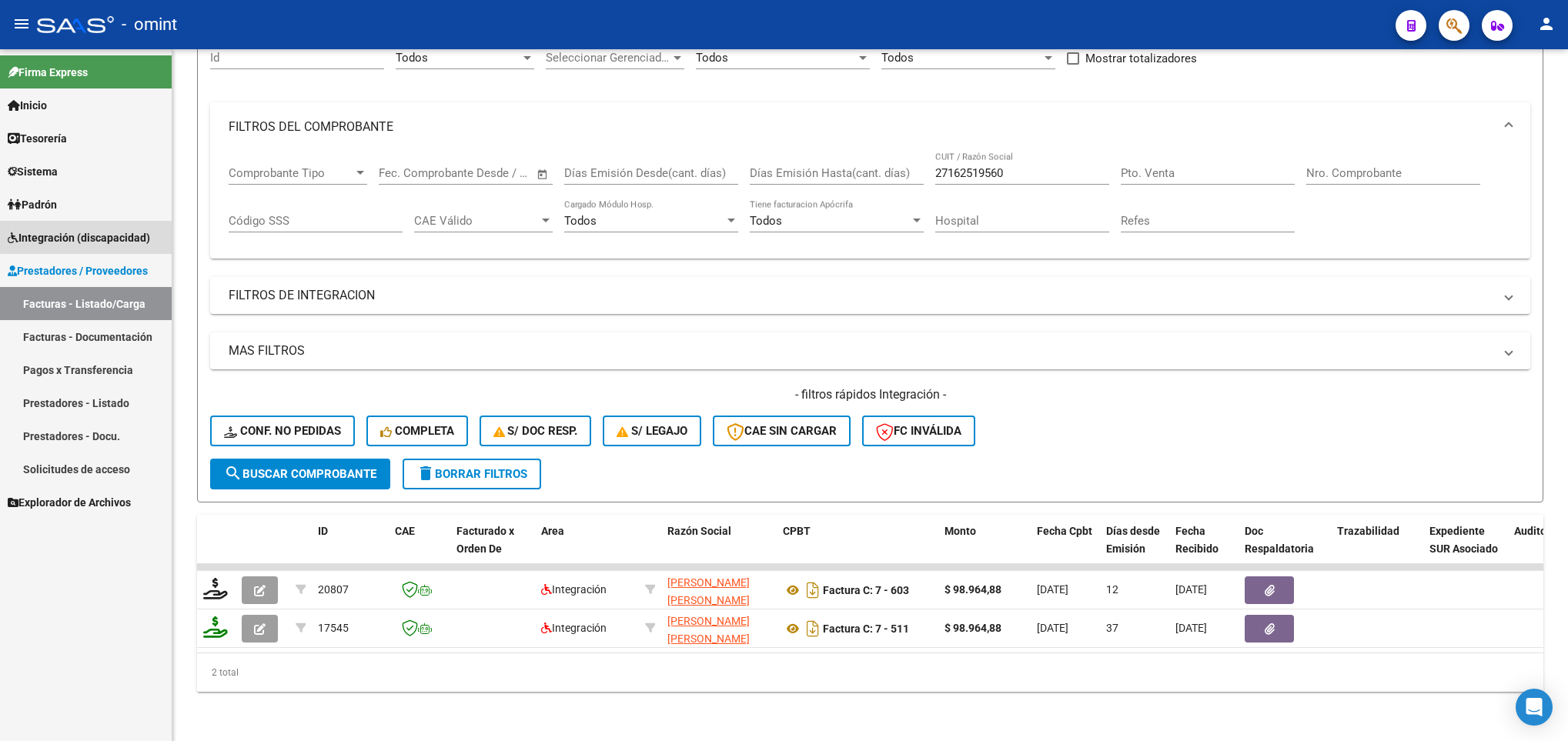
click at [116, 230] on span "Integración (discapacidad)" at bounding box center [79, 238] width 143 height 17
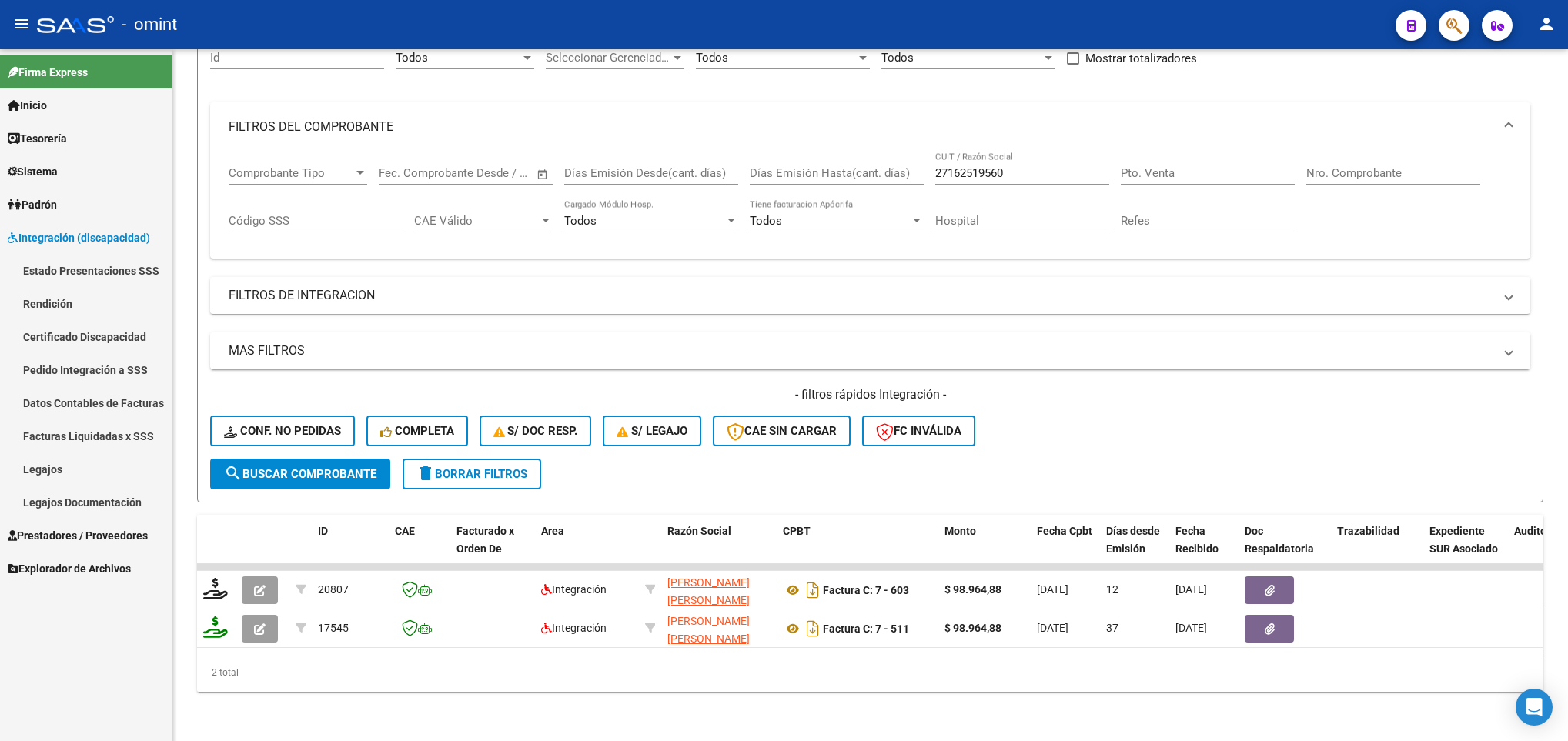
click at [65, 464] on link "Legajos" at bounding box center [86, 468] width 172 height 33
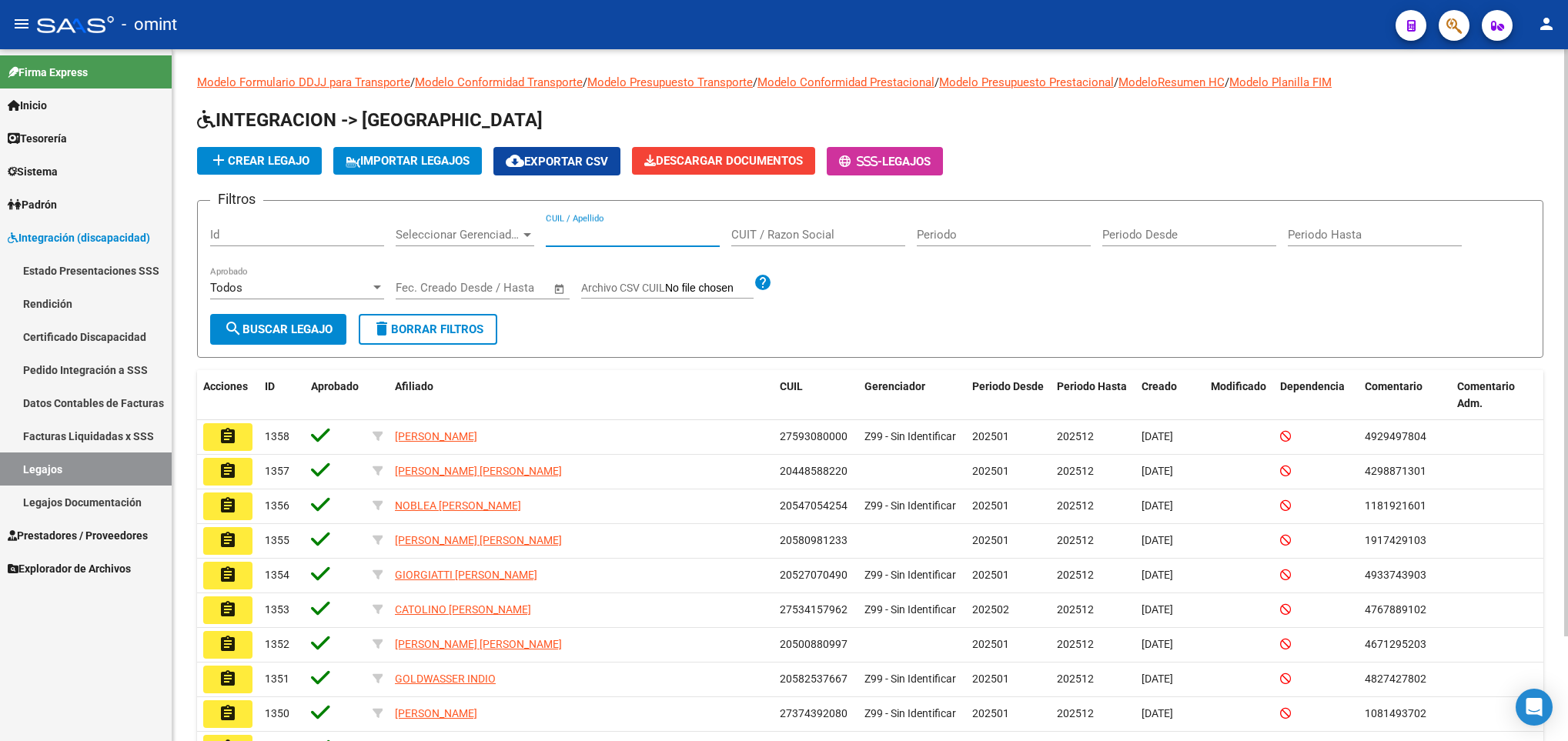
click at [663, 230] on input "CUIL / Apellido" at bounding box center [632, 235] width 174 height 14
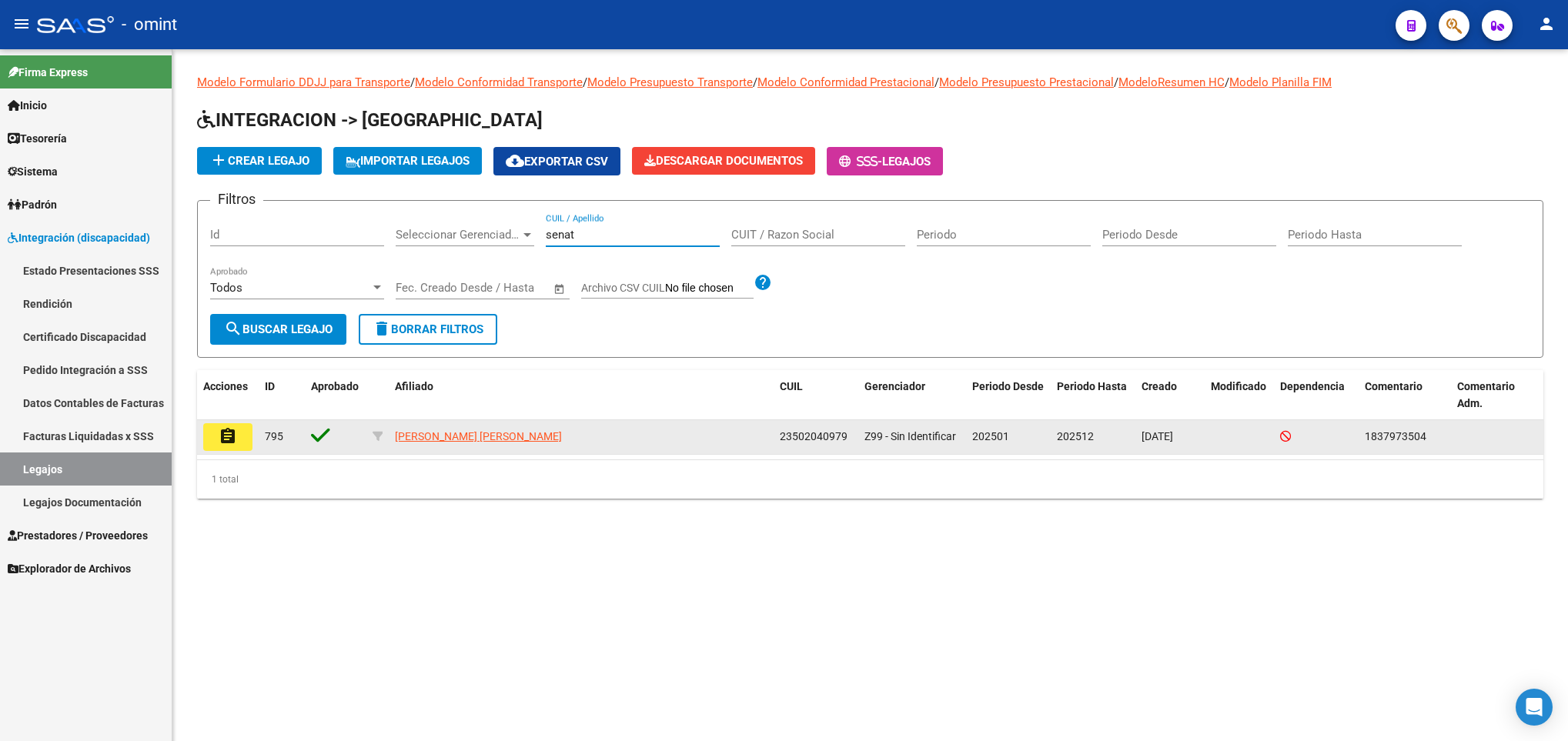
type input "senat"
click at [246, 427] on button "assignment" at bounding box center [227, 437] width 49 height 28
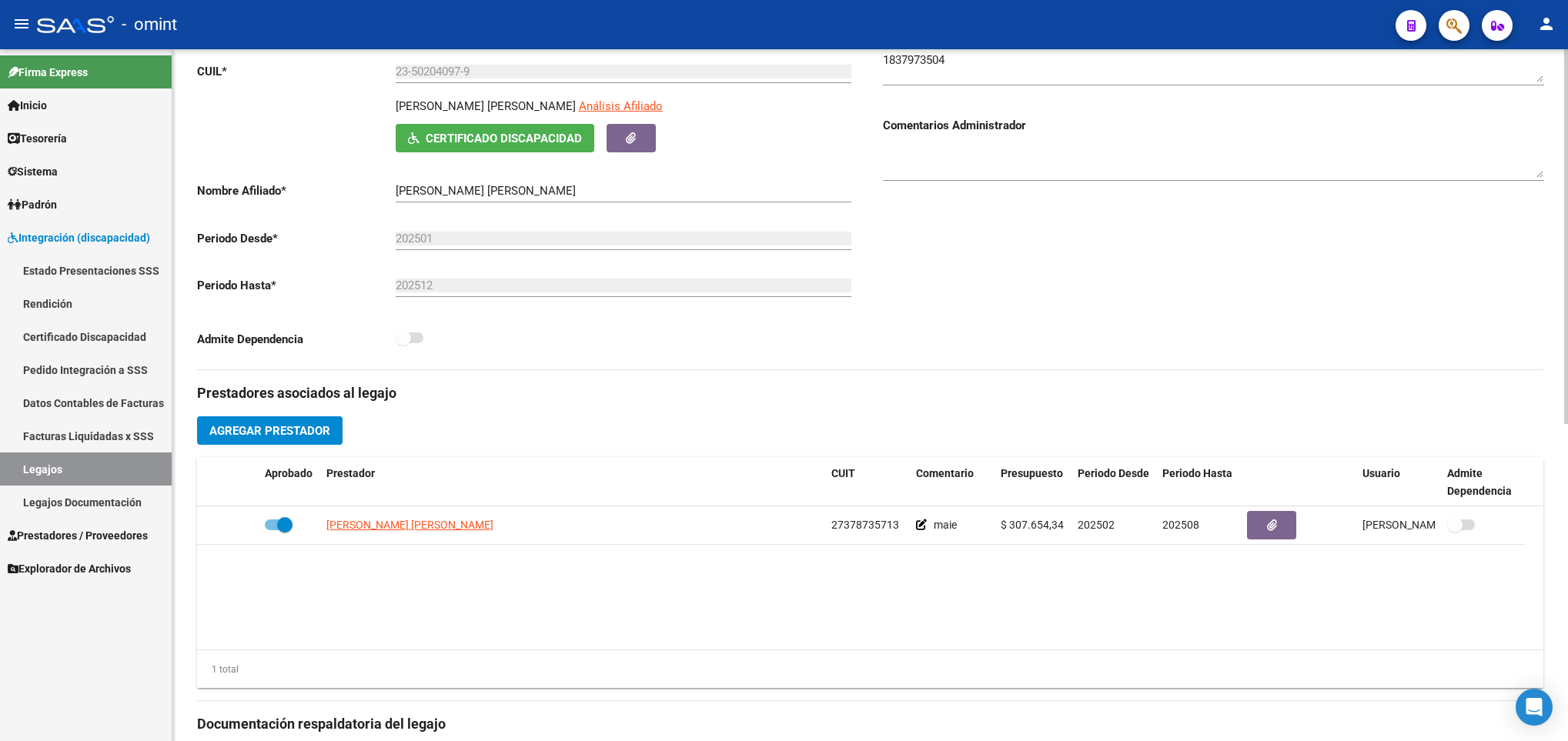
scroll to position [231, 0]
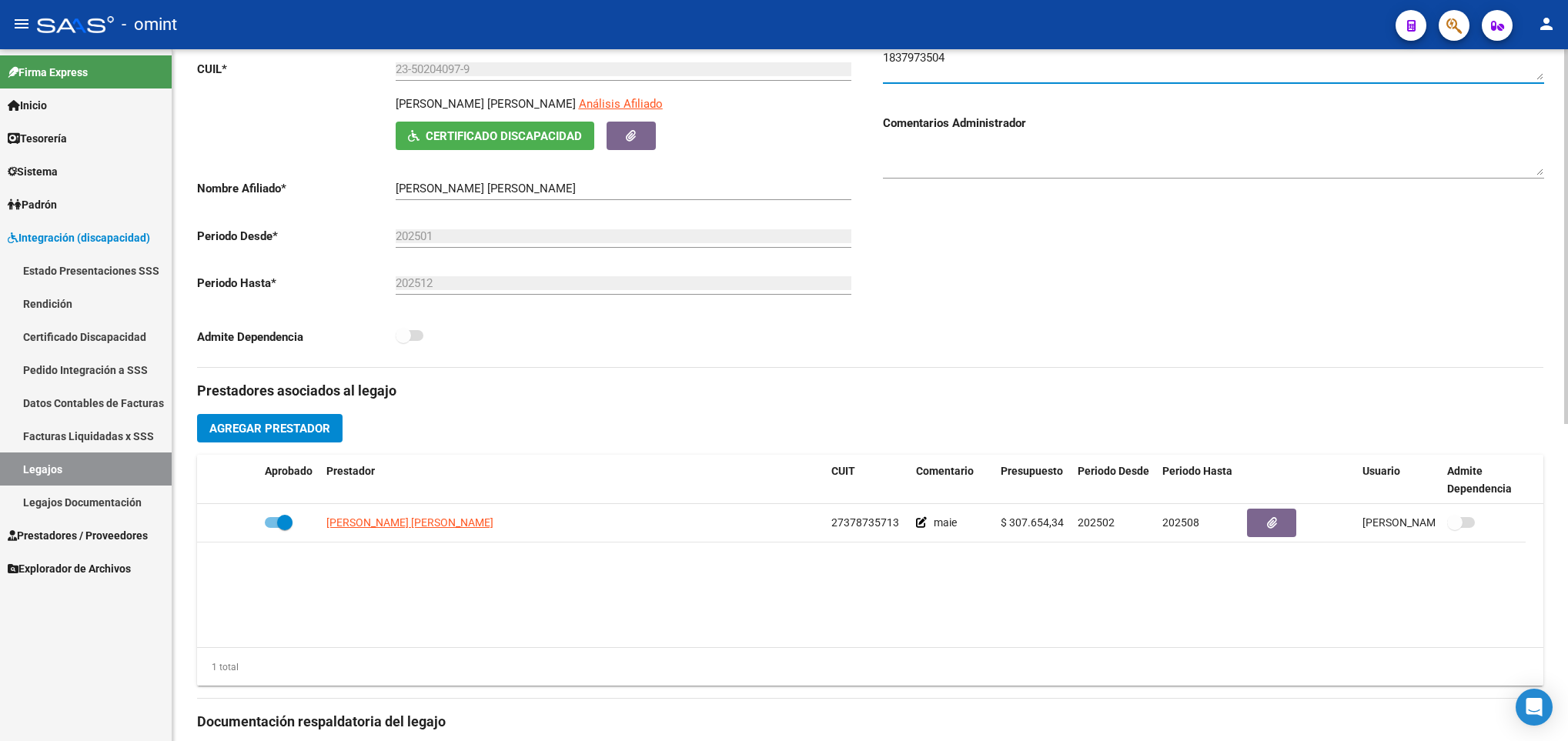
click at [910, 60] on textarea at bounding box center [1213, 64] width 661 height 31
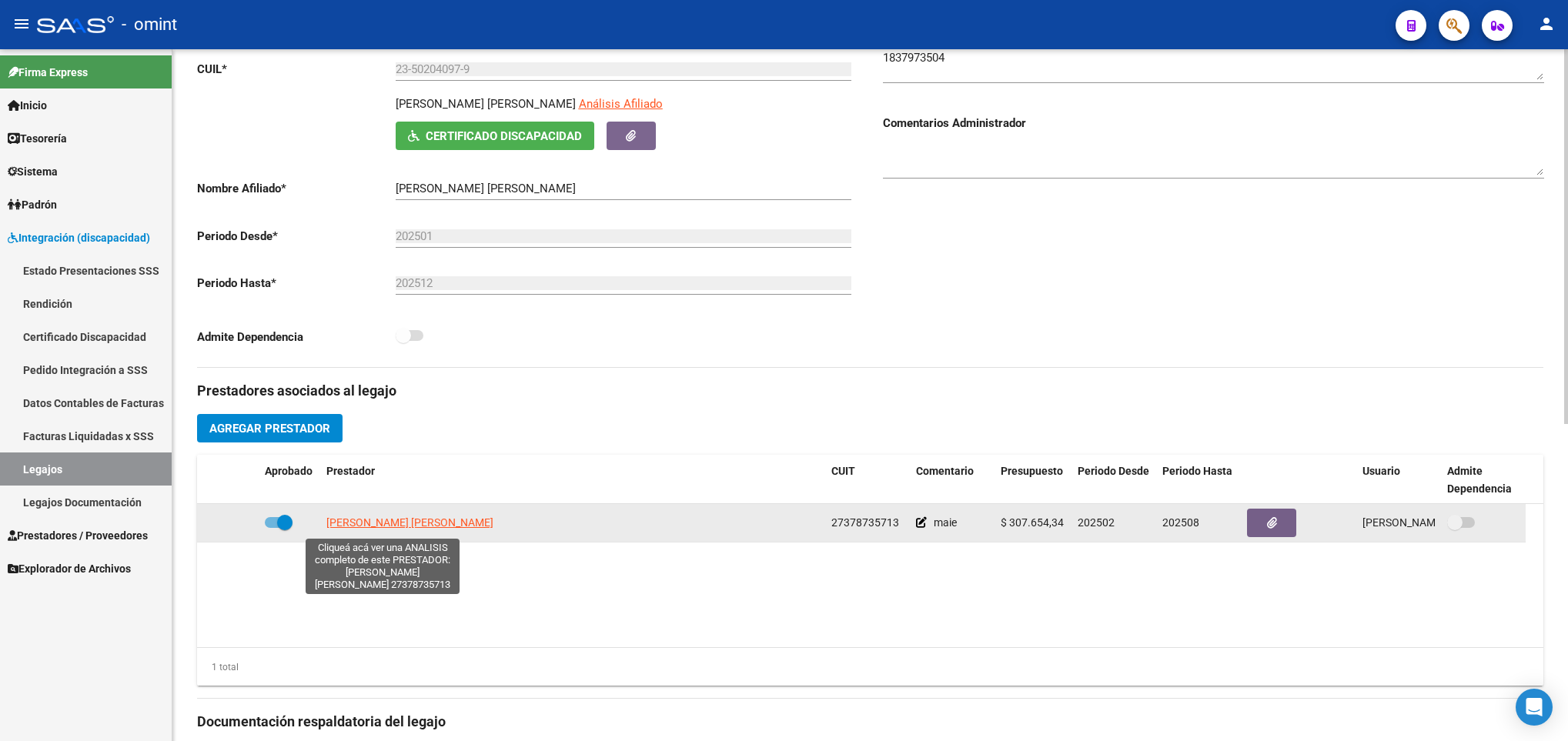
click at [386, 528] on span "VIEL JESSICA TAMARA" at bounding box center [409, 522] width 167 height 12
type textarea "27378735713"
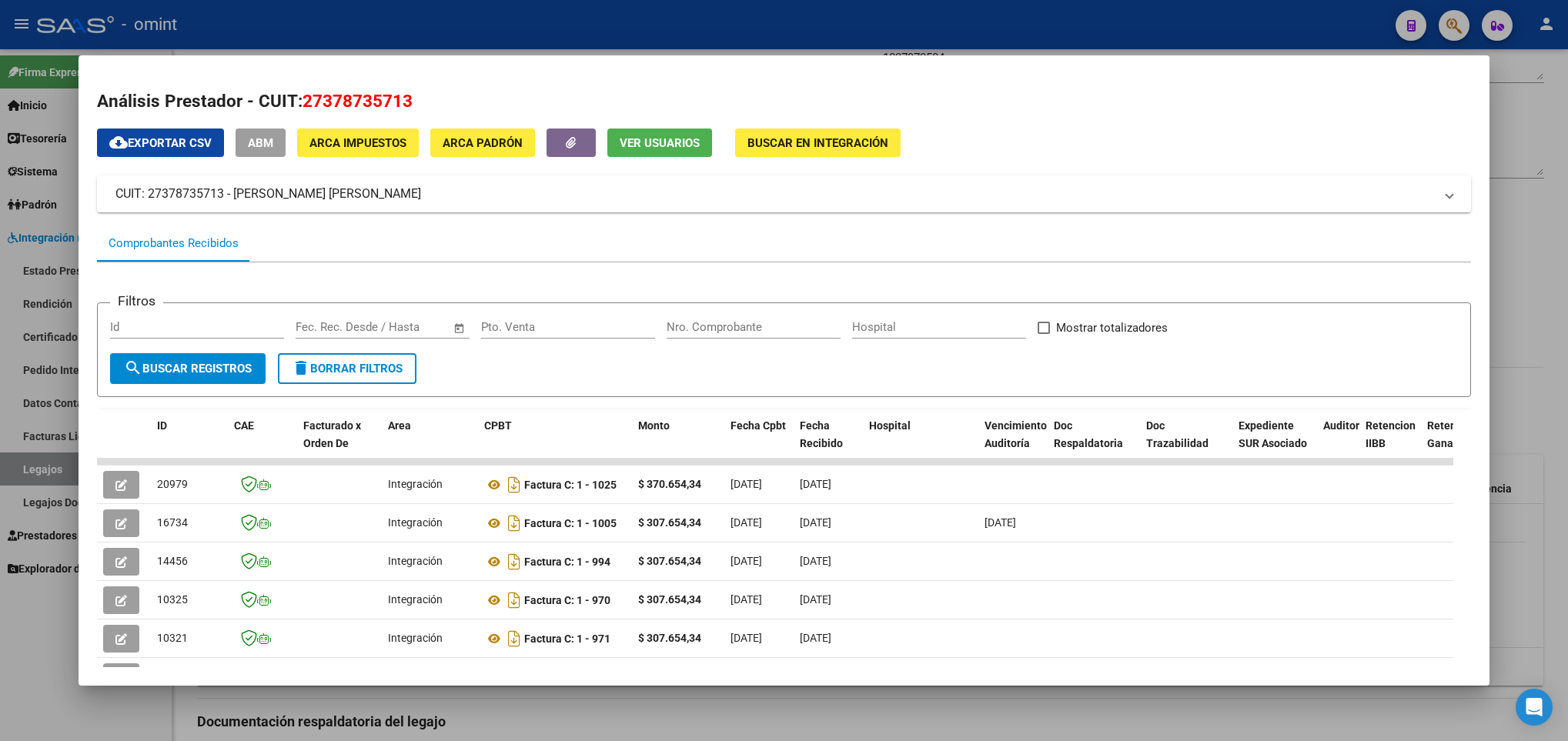
click at [389, 106] on span "27378735713" at bounding box center [358, 101] width 110 height 20
copy span "27378735713"
click at [1550, 250] on div at bounding box center [784, 370] width 1568 height 741
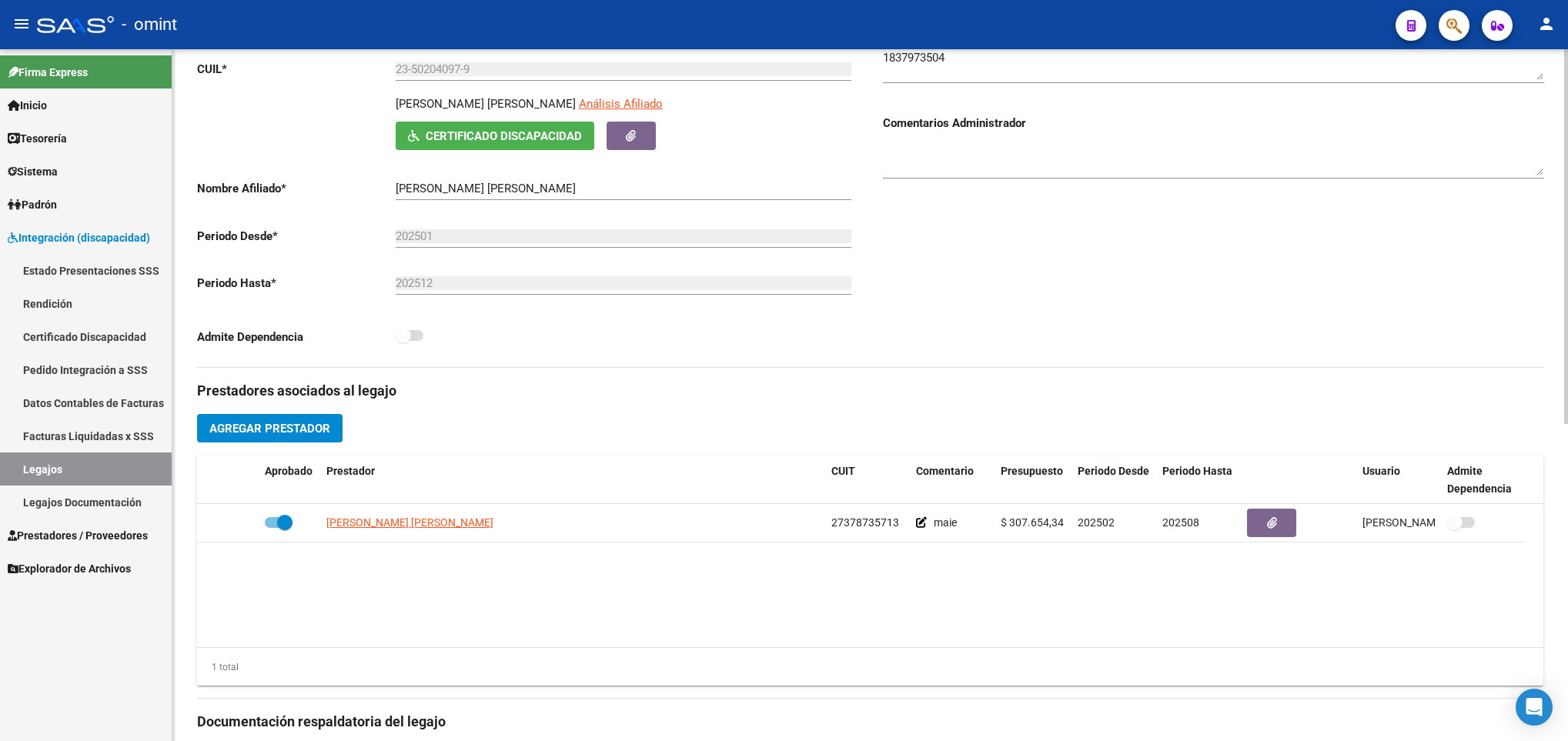
click at [443, 106] on p "SENATORE SAINT BONNET VALENTINO ALEJANDR" at bounding box center [485, 104] width 180 height 17
copy p "SENATORE SAINT BONNET VALENTINO ALEJANDR"
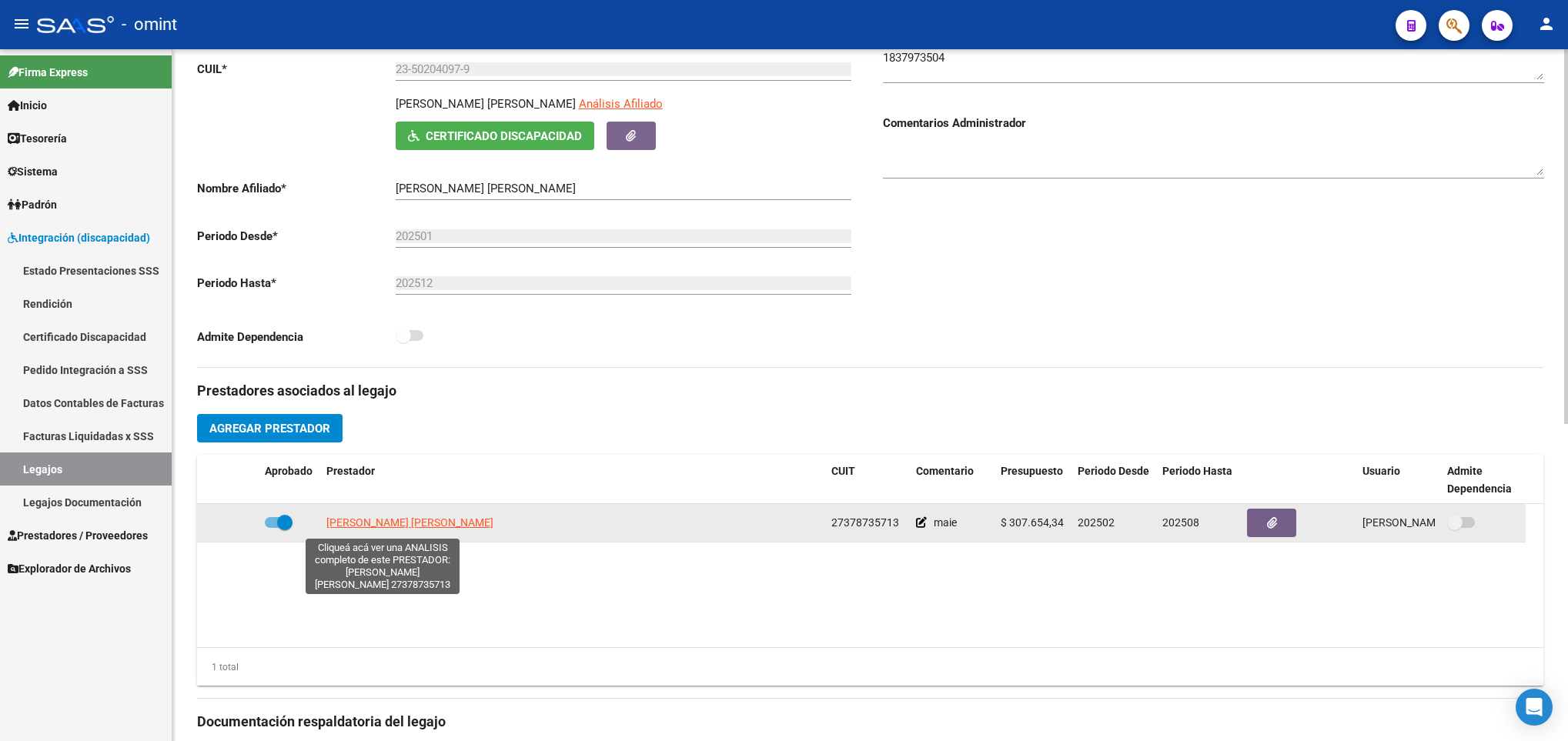
click at [355, 526] on span "VIEL JESSICA TAMARA" at bounding box center [409, 522] width 167 height 12
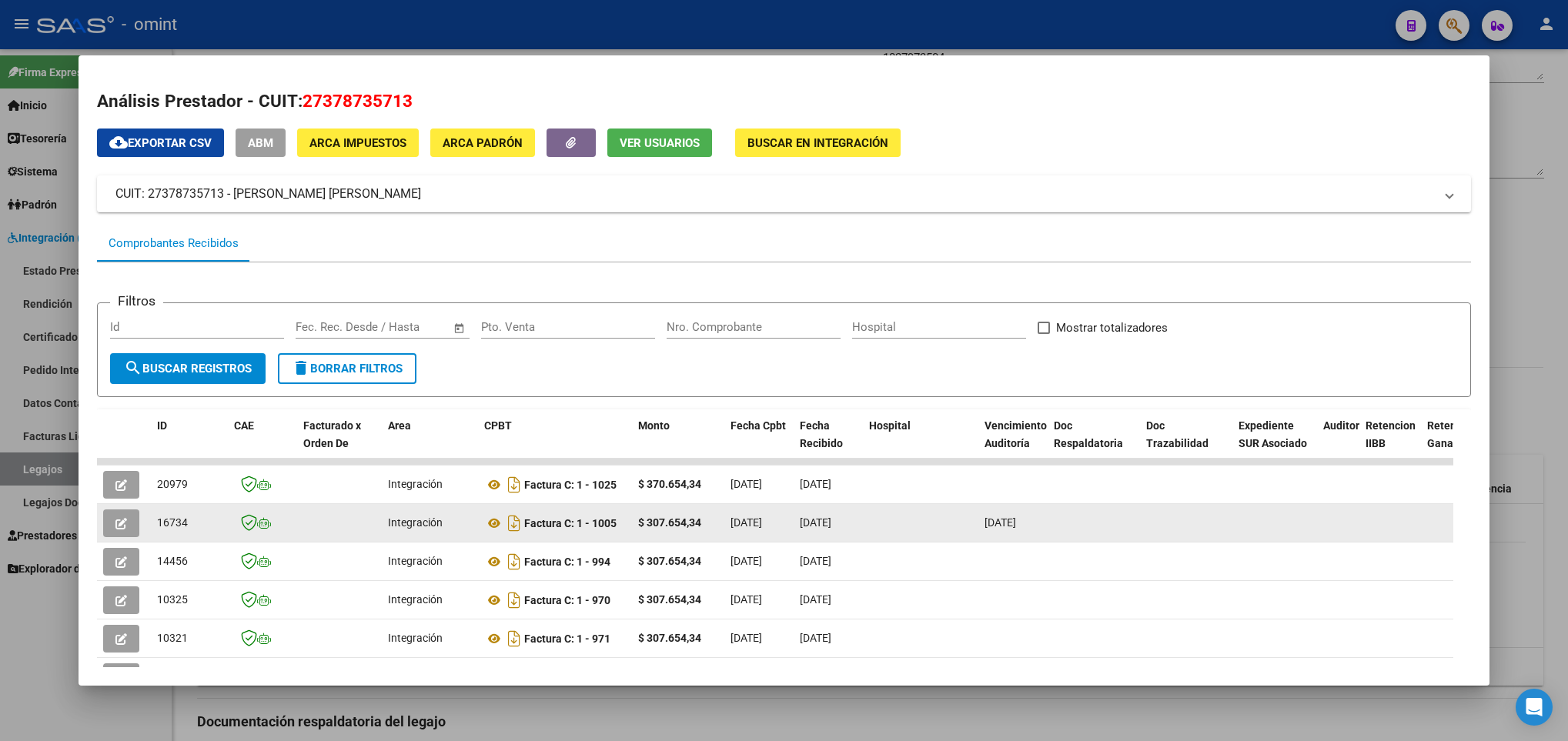
click at [649, 526] on strong "$ 307.654,34" at bounding box center [669, 522] width 63 height 12
copy strong "307.654,34"
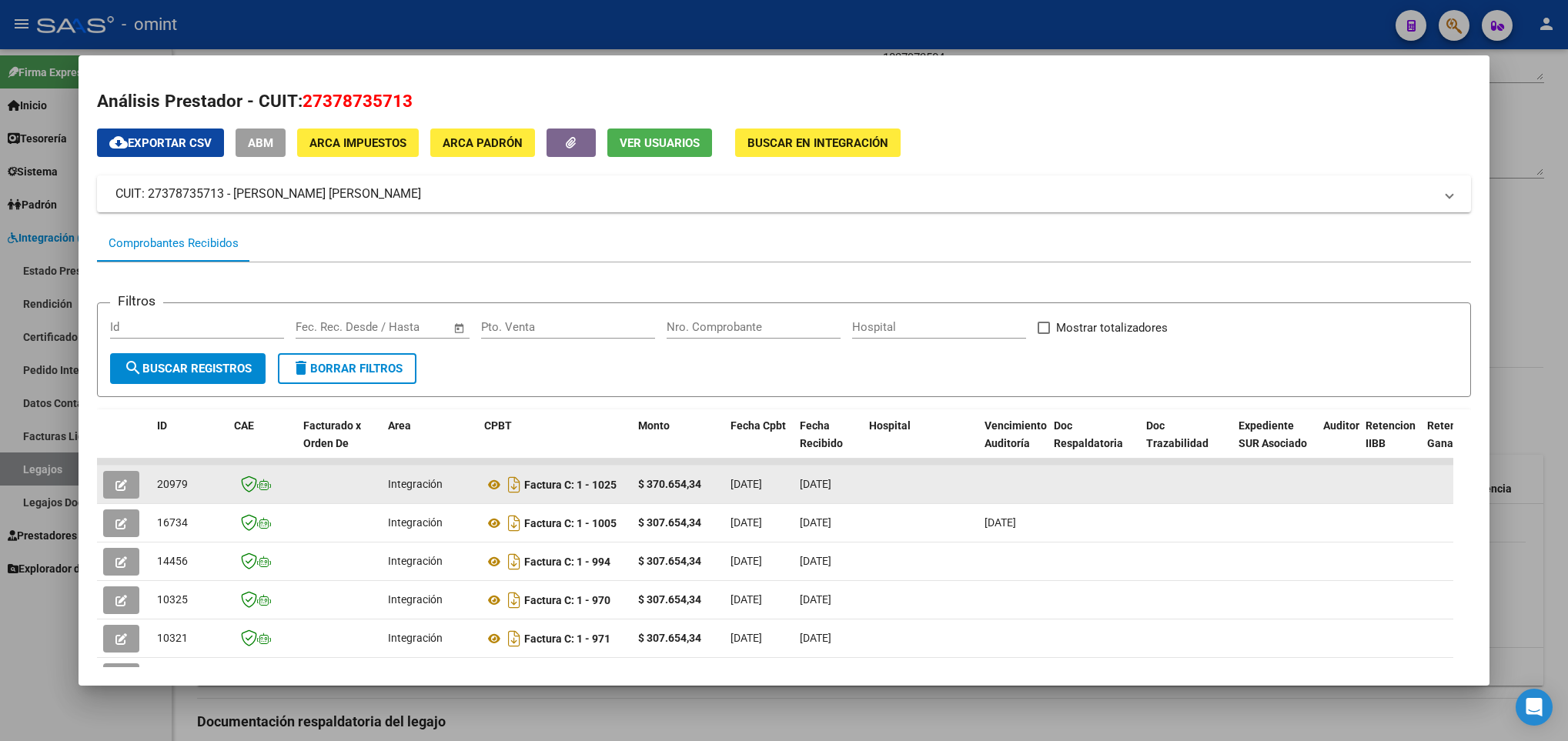
click at [686, 481] on strong "$ 370.654,34" at bounding box center [669, 484] width 63 height 12
copy strong "370.654,34"
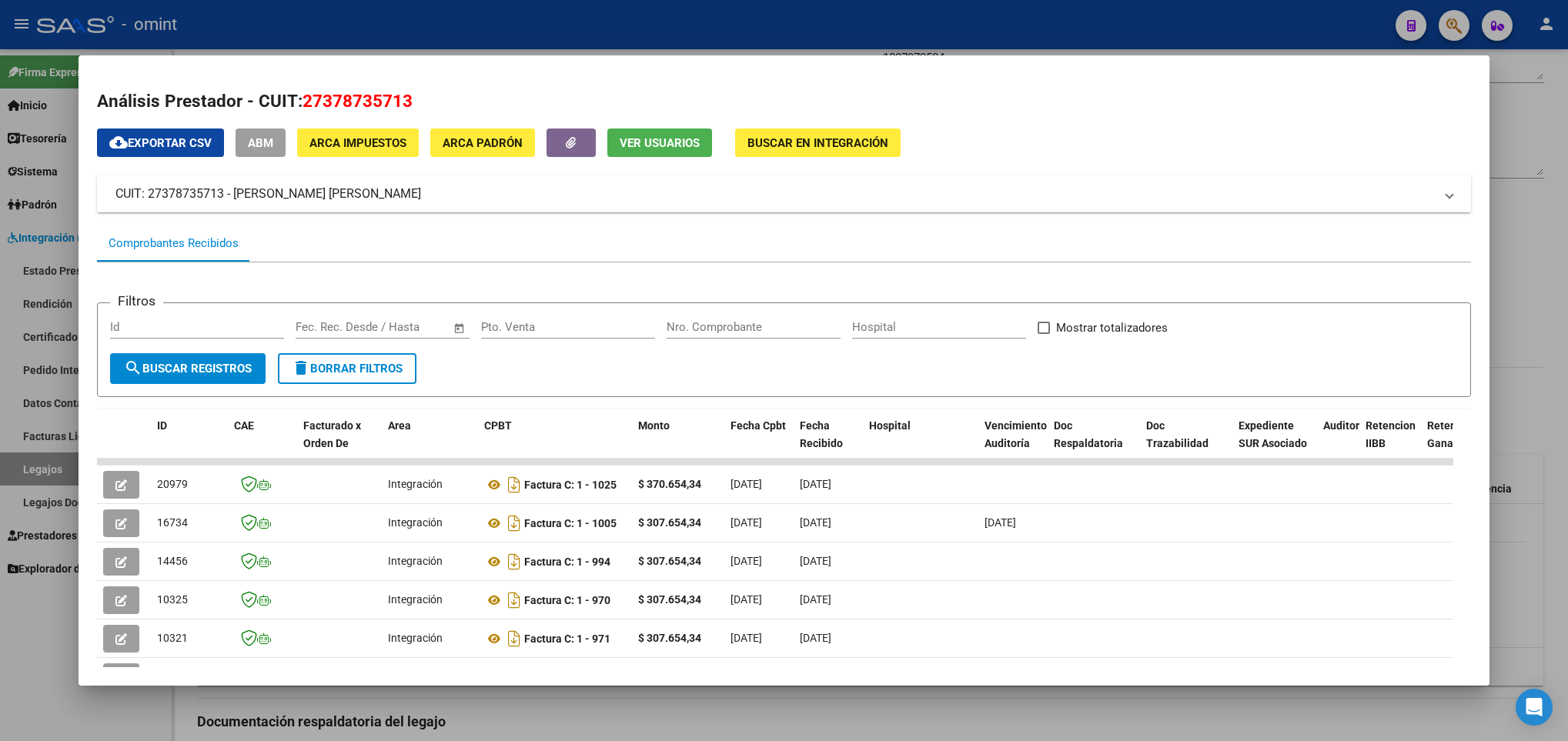
click at [1527, 257] on div at bounding box center [784, 370] width 1568 height 741
